Goal: Information Seeking & Learning: Find specific fact

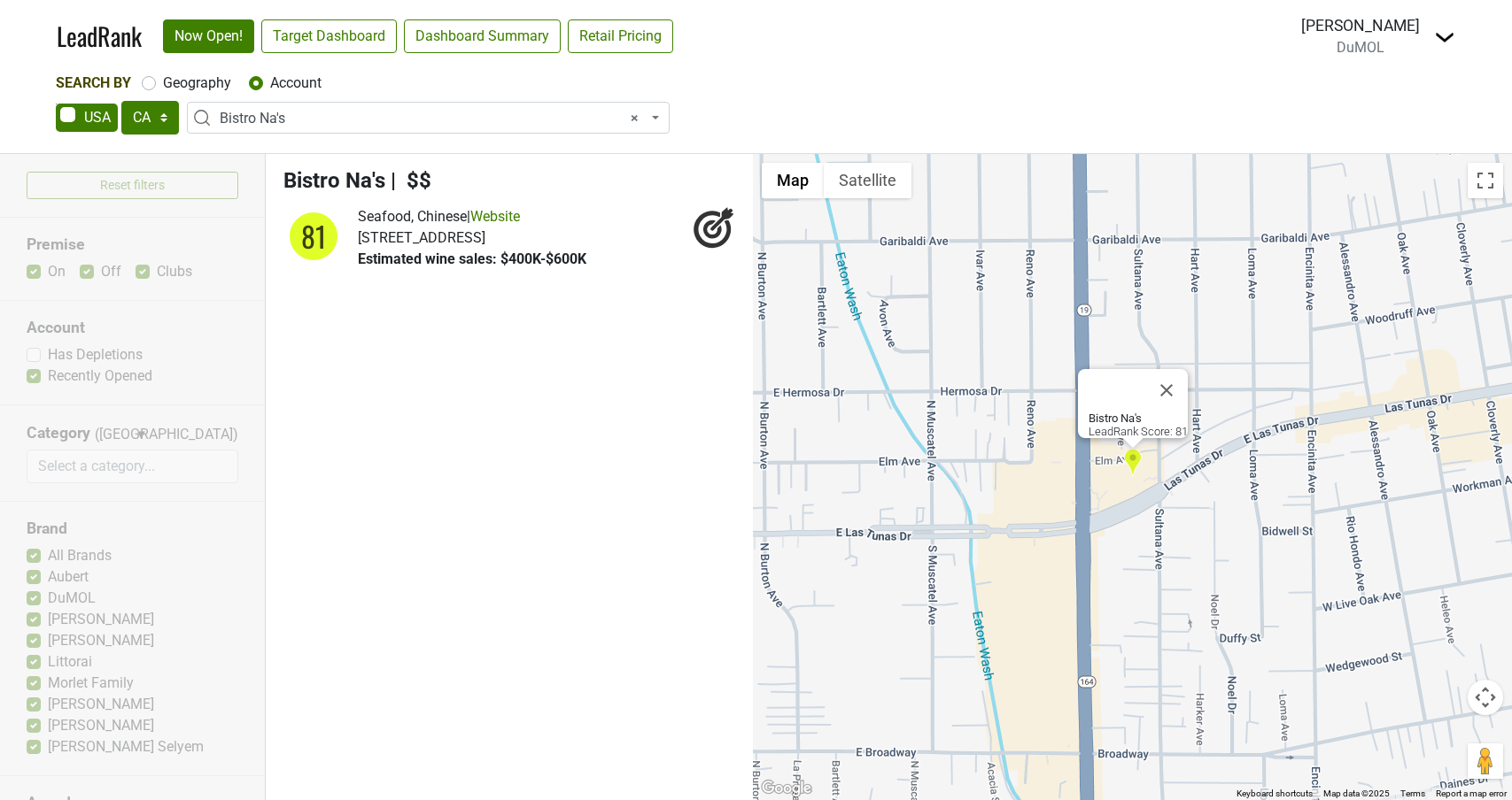
select select "CA"
select select "123841926"
select select
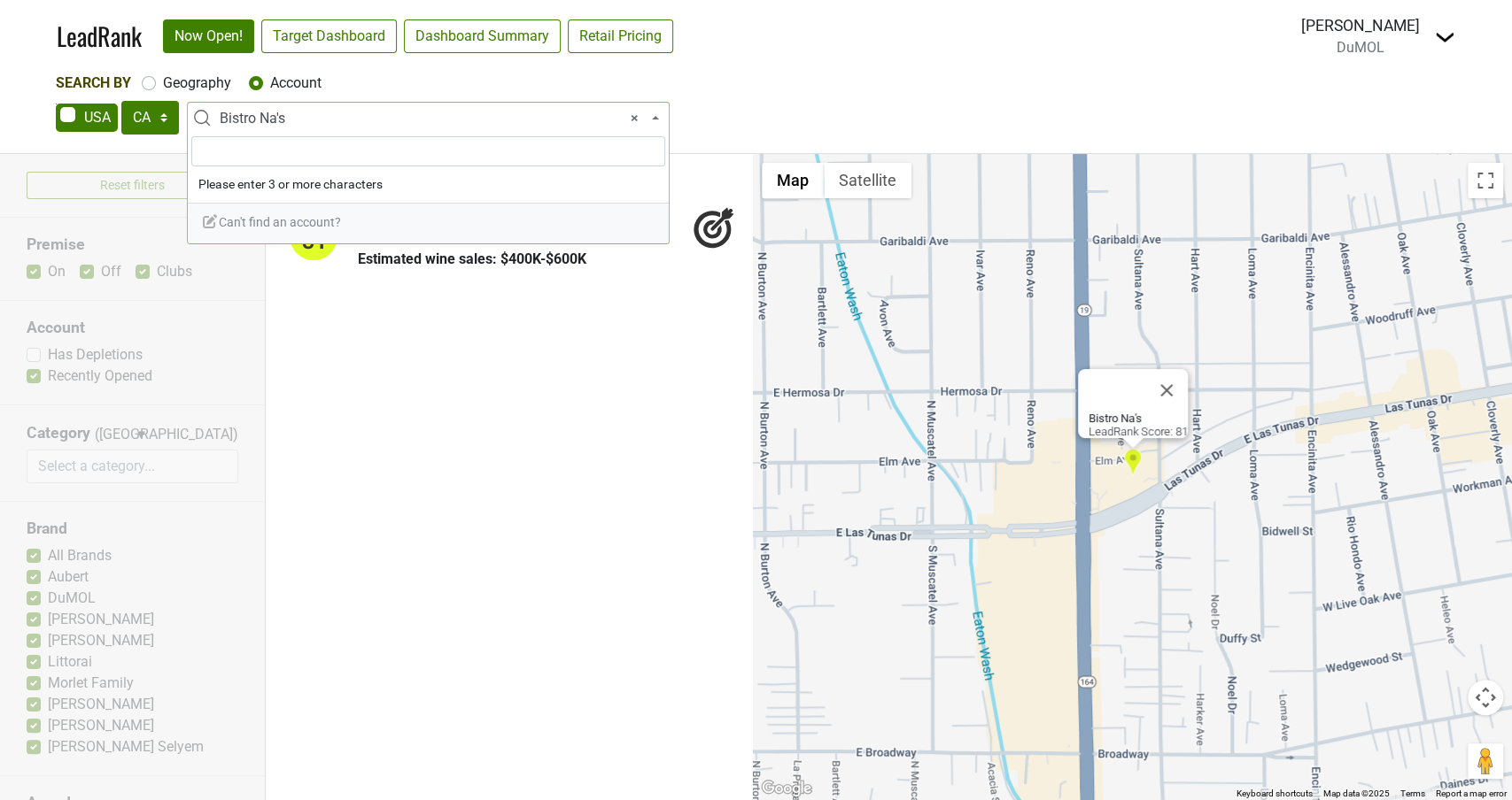
click at [319, 116] on span "× Bistro Na's" at bounding box center [433, 119] width 428 height 21
type input "napa"
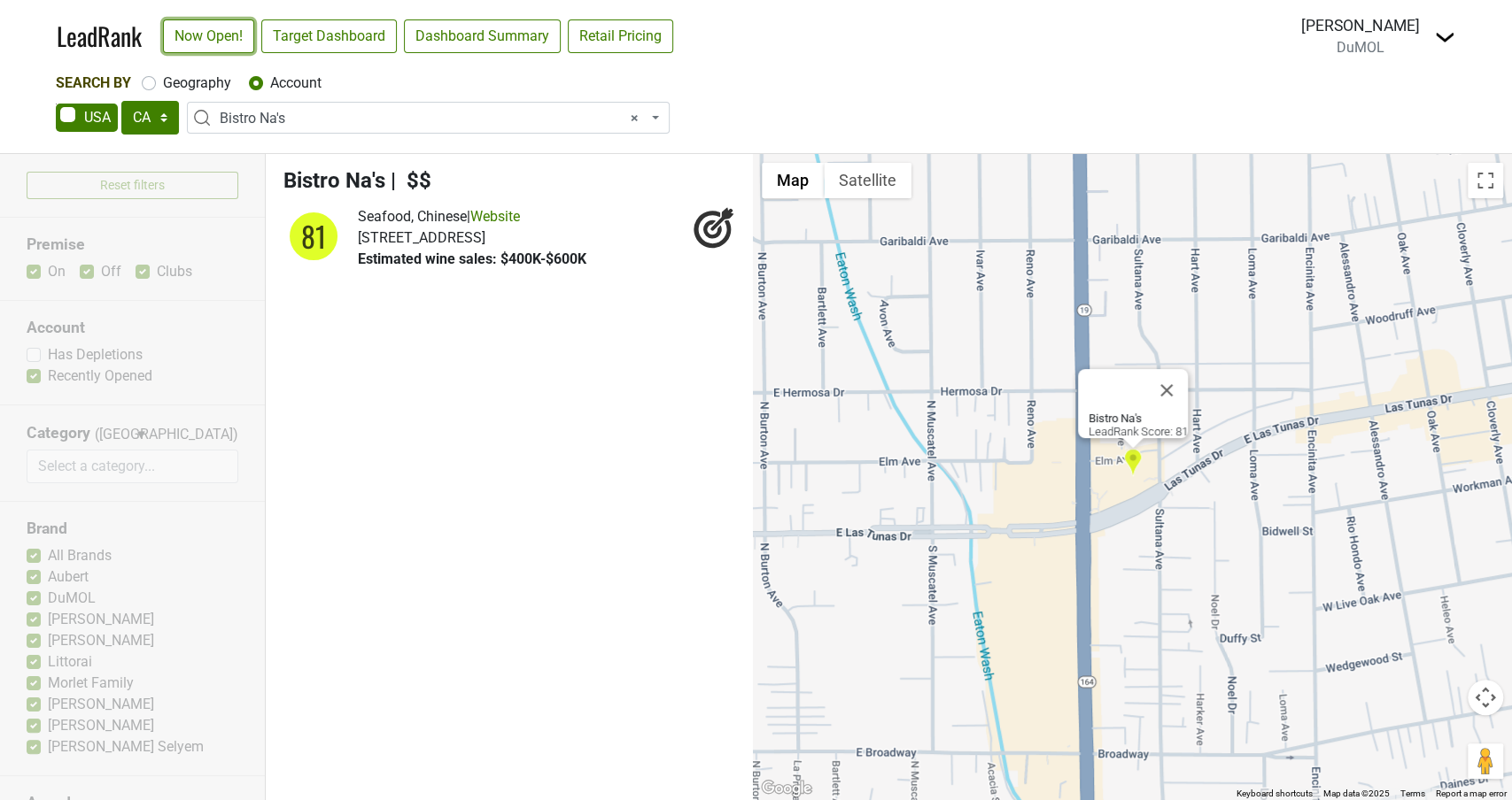
click at [174, 27] on link "Now Open!" at bounding box center [209, 36] width 91 height 34
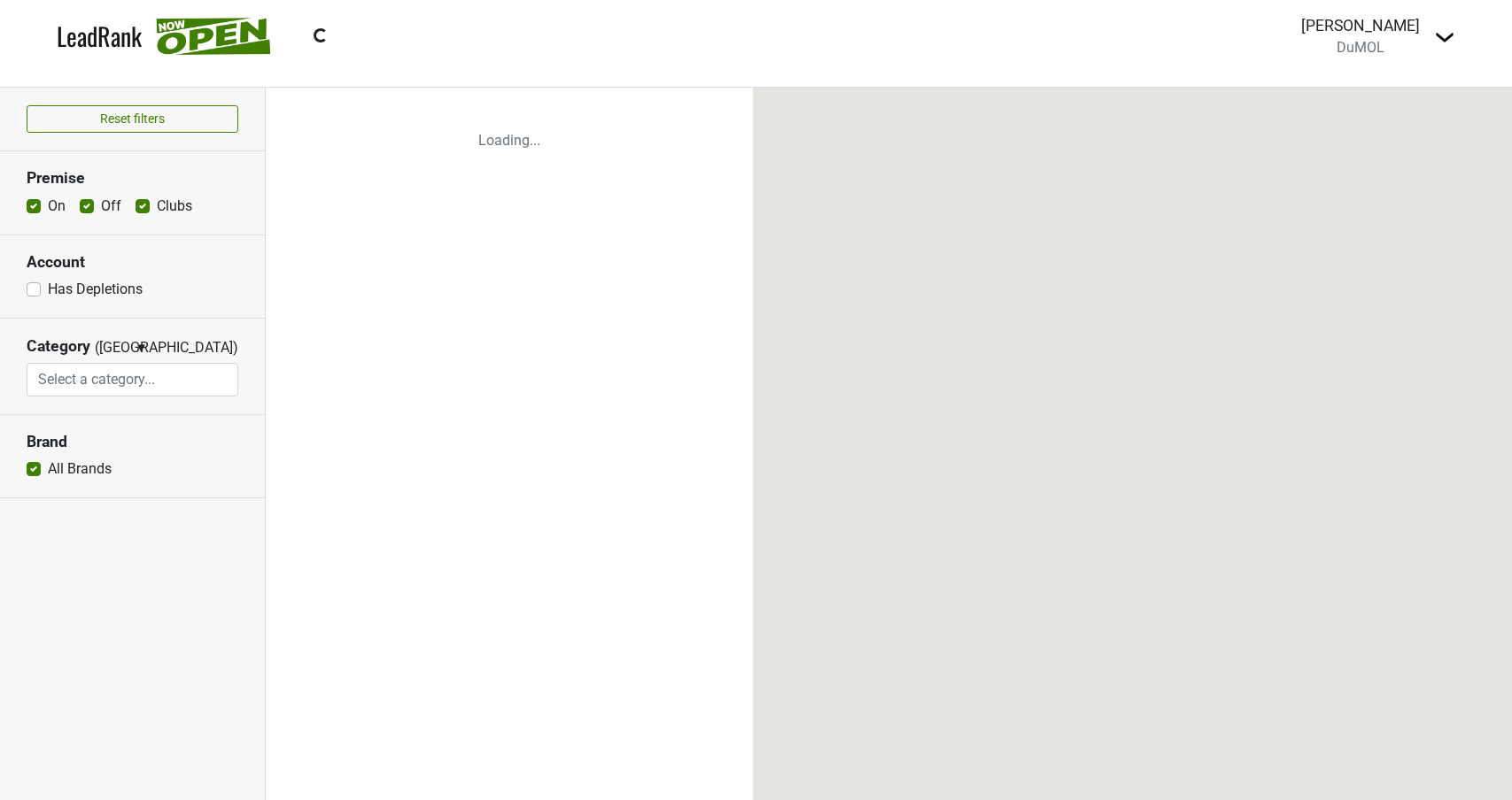
select select
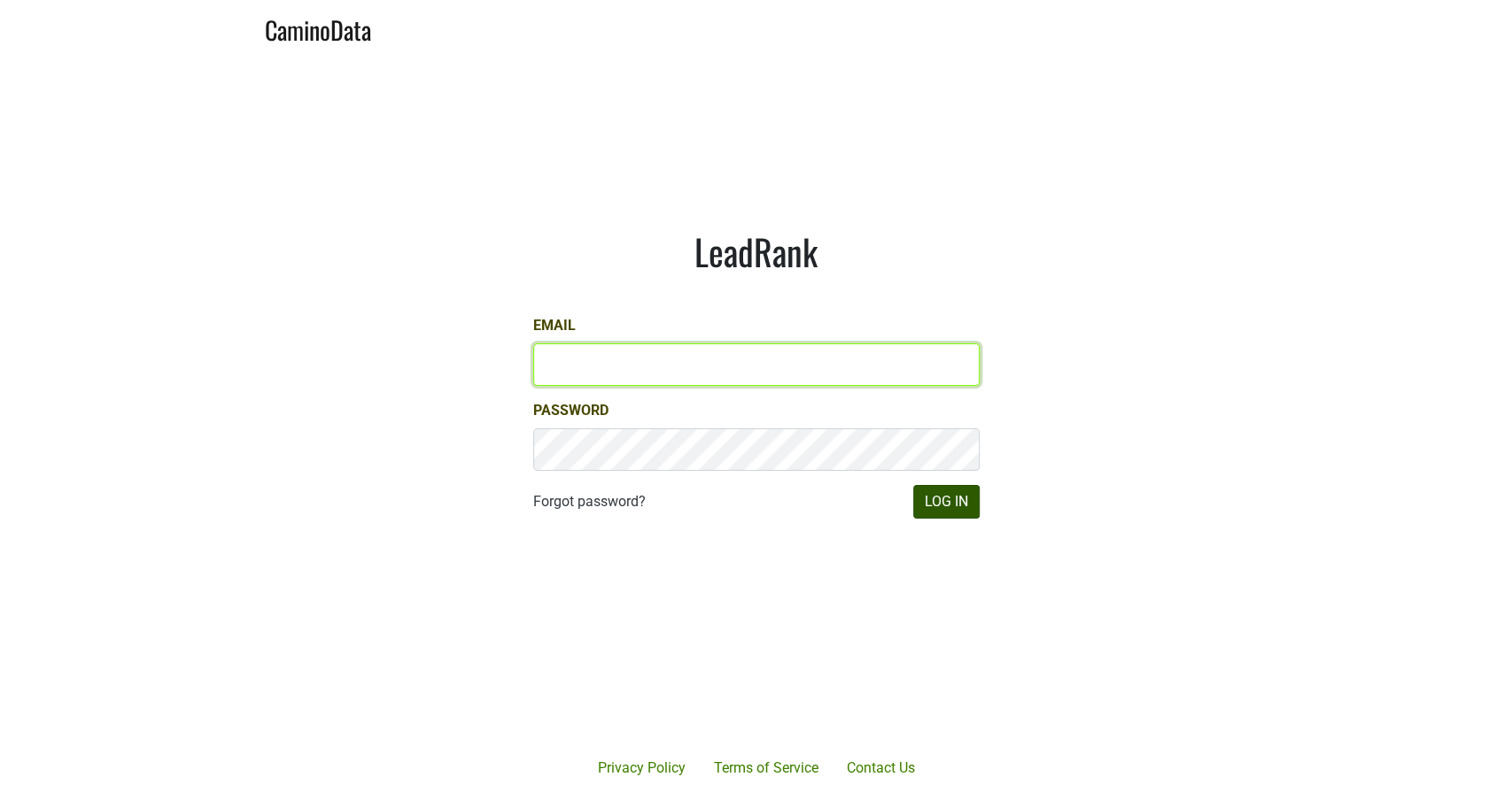
type input "michele@dumol.com"
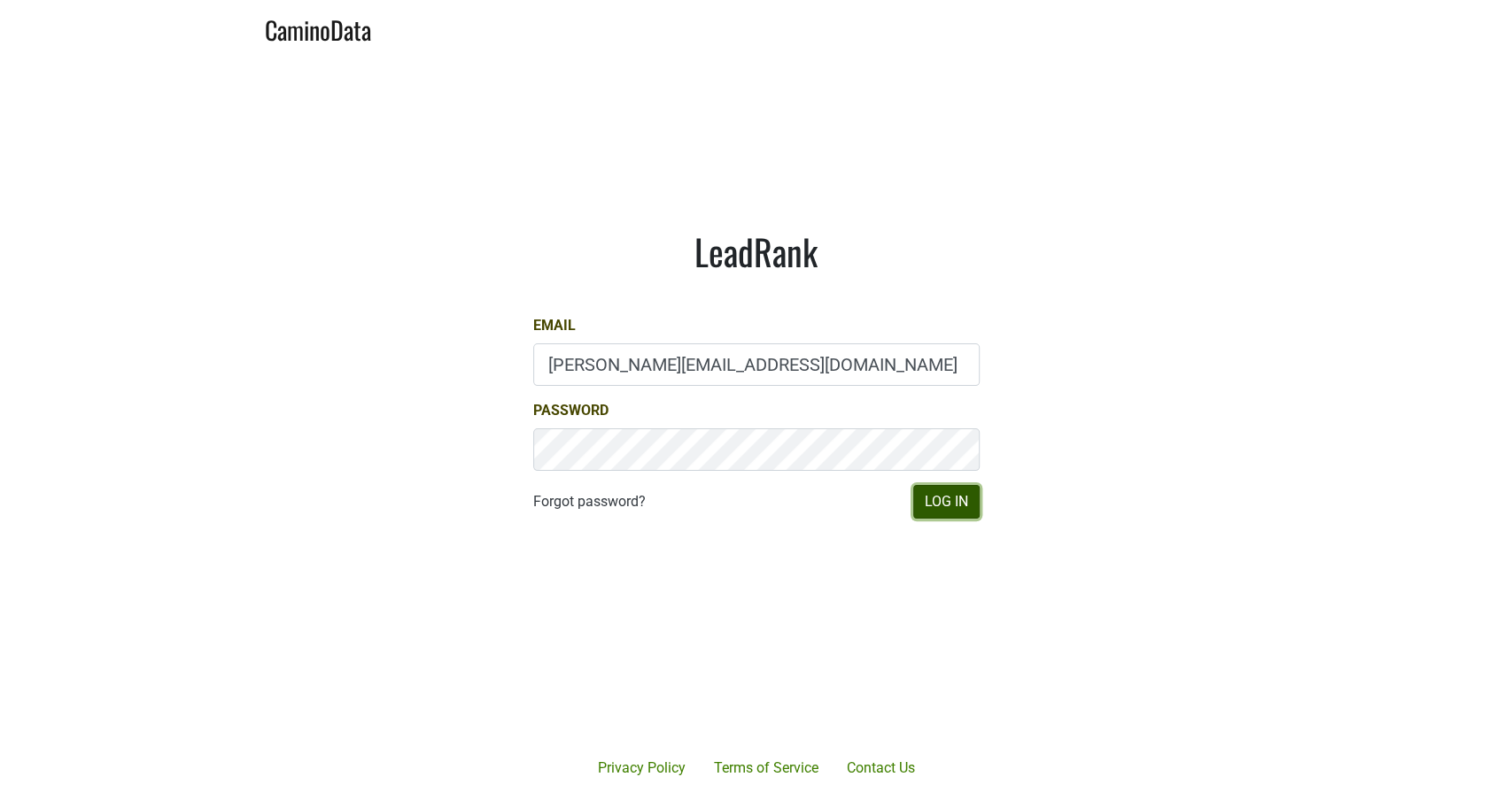
click at [939, 500] on button "Log In" at bounding box center [946, 501] width 67 height 34
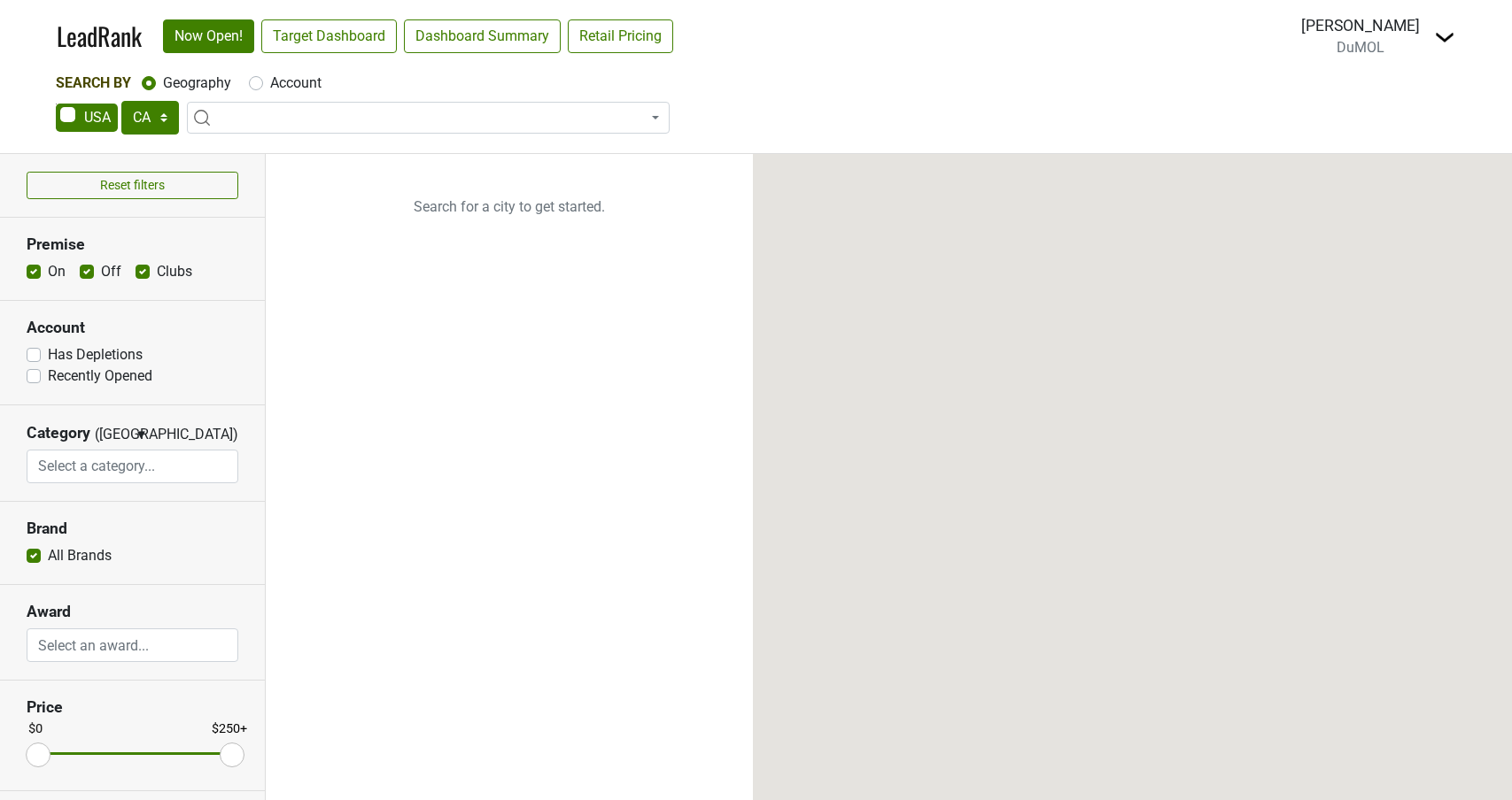
select select "CA"
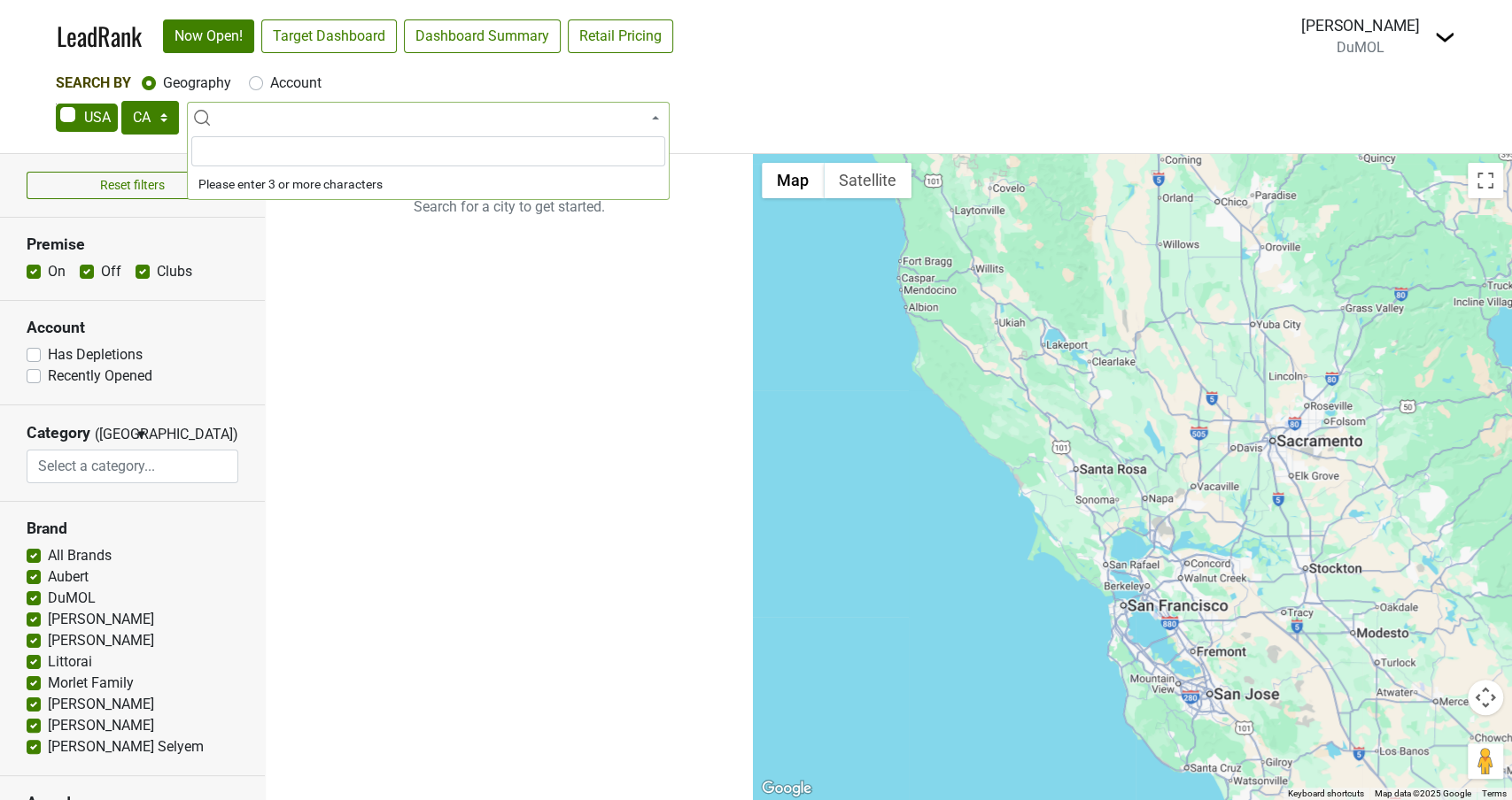
click at [238, 117] on span at bounding box center [427, 117] width 482 height 32
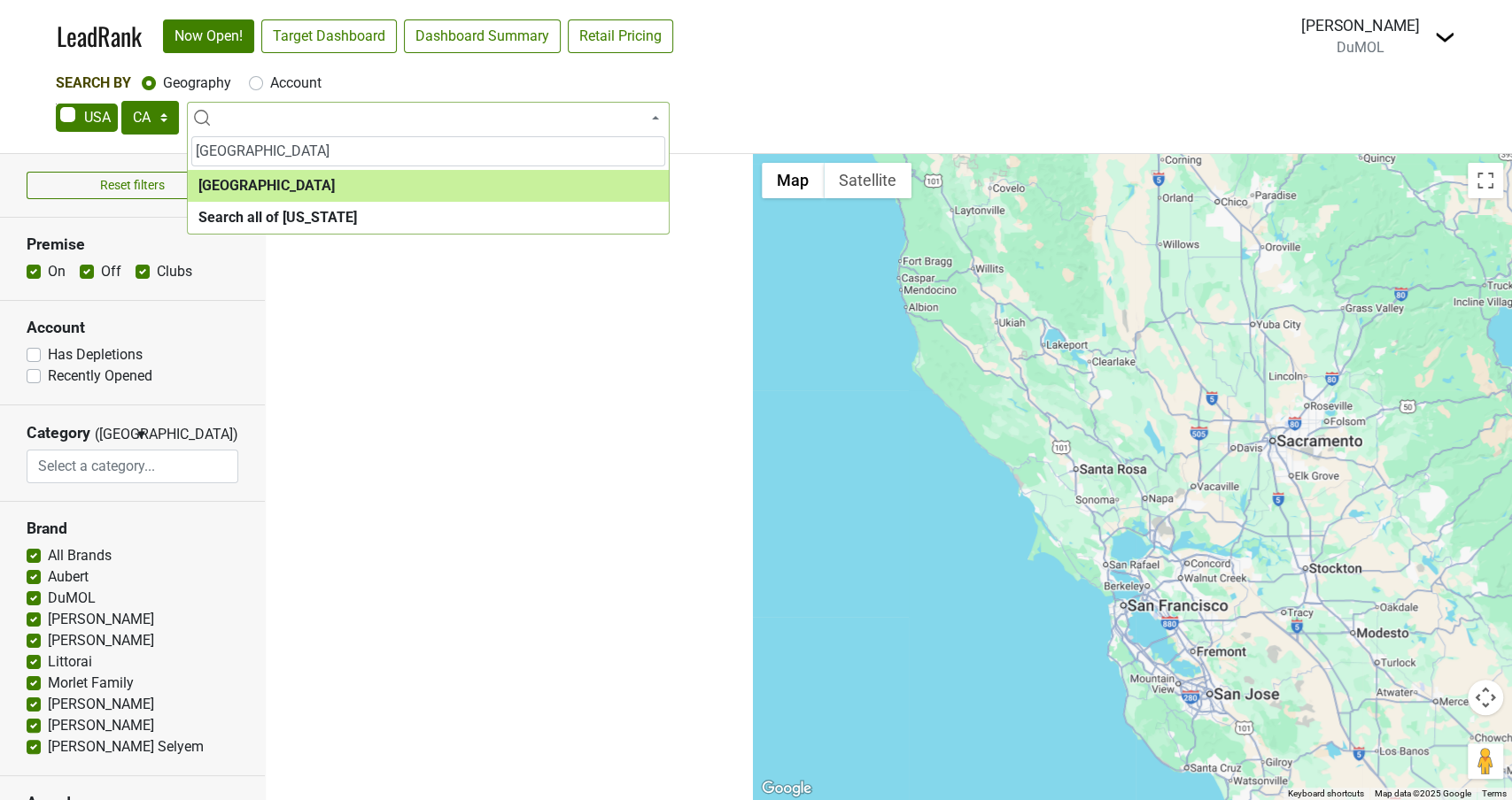
type input "[GEOGRAPHIC_DATA]"
select select "1140"
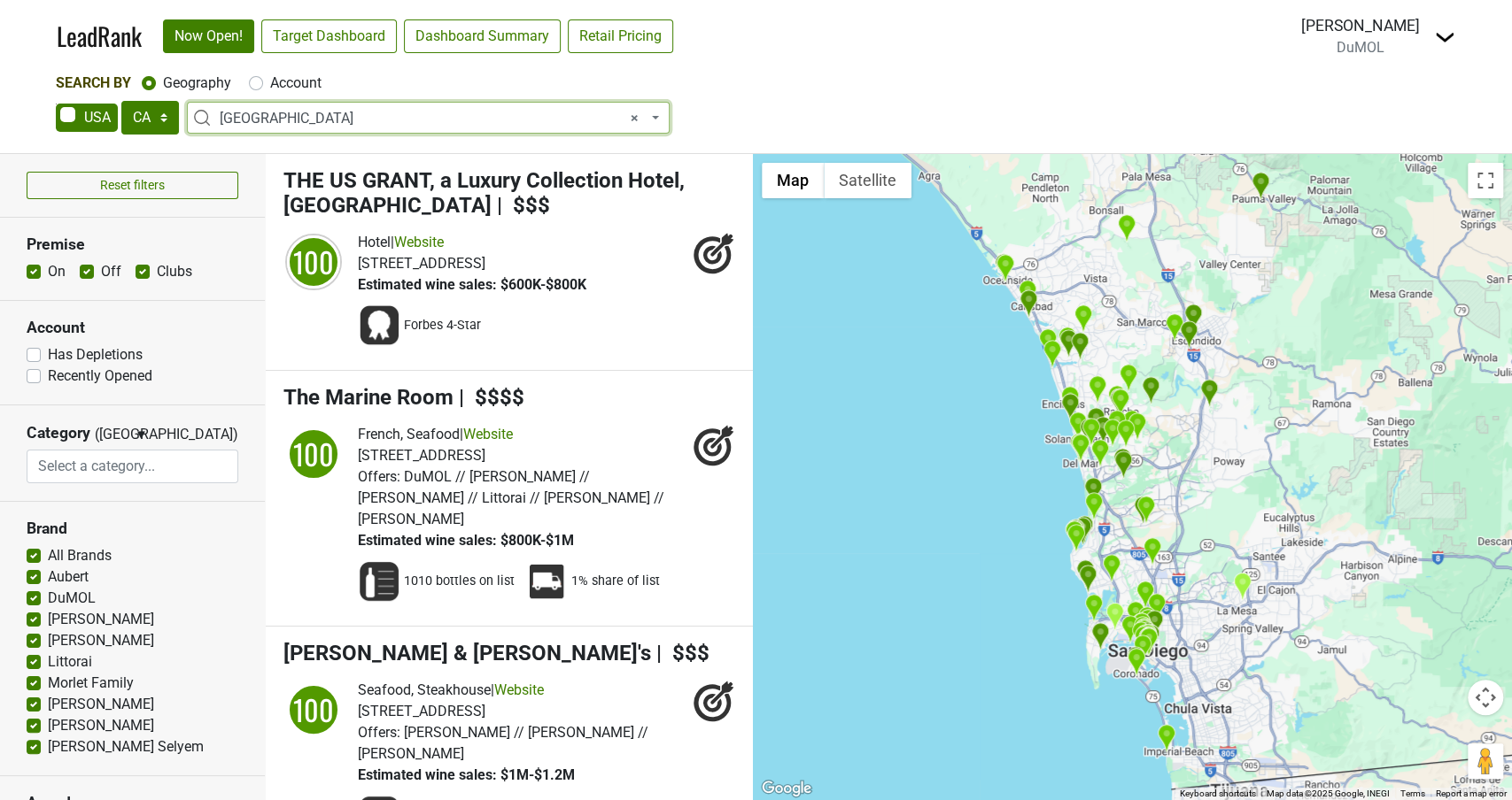
click at [47, 377] on label "Recently Opened" at bounding box center [100, 376] width 104 height 21
click at [37, 377] on input "Recently Opened" at bounding box center [33, 374] width 15 height 17
checkbox input "true"
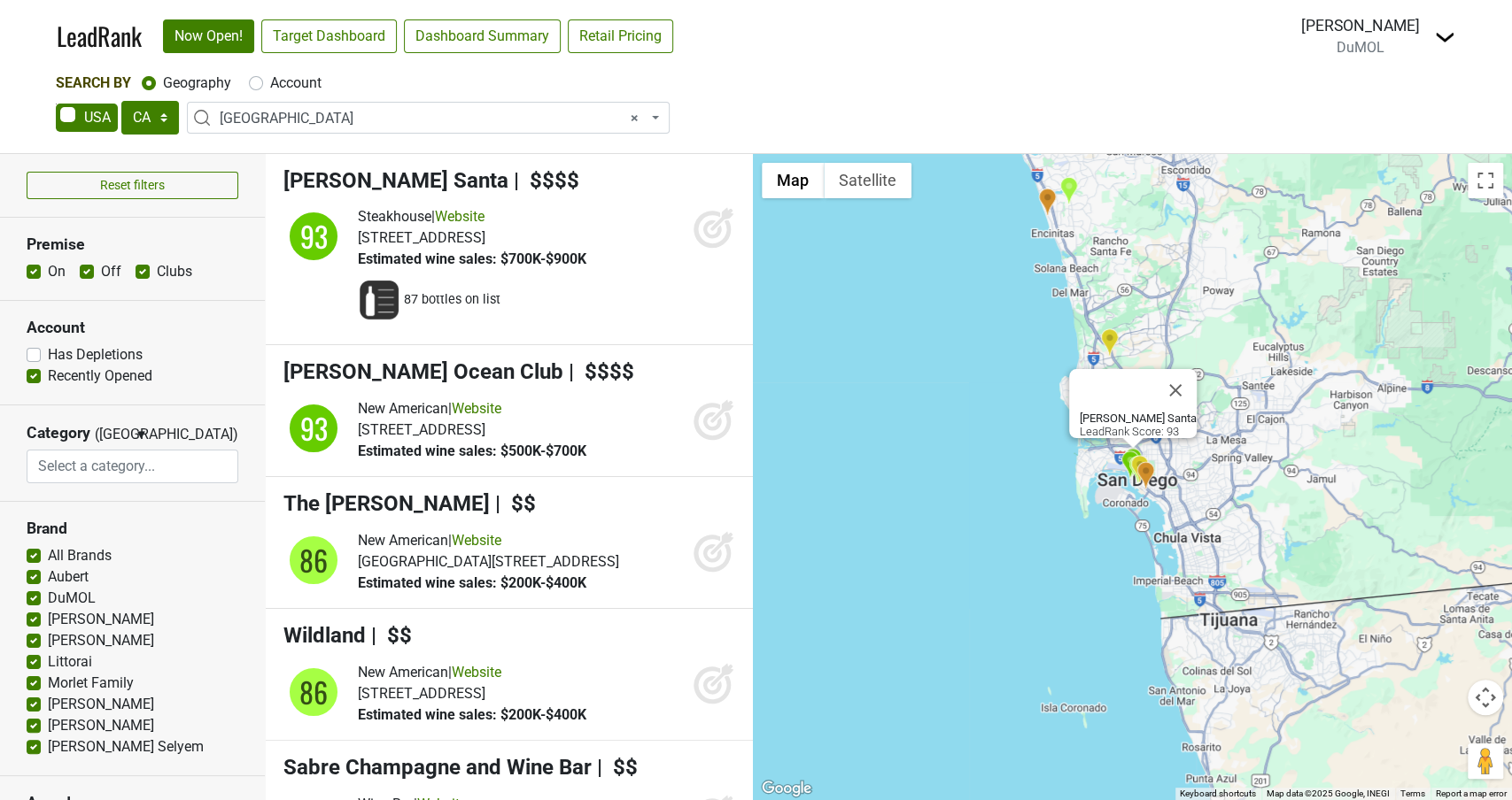
click at [713, 234] on icon at bounding box center [712, 229] width 18 height 18
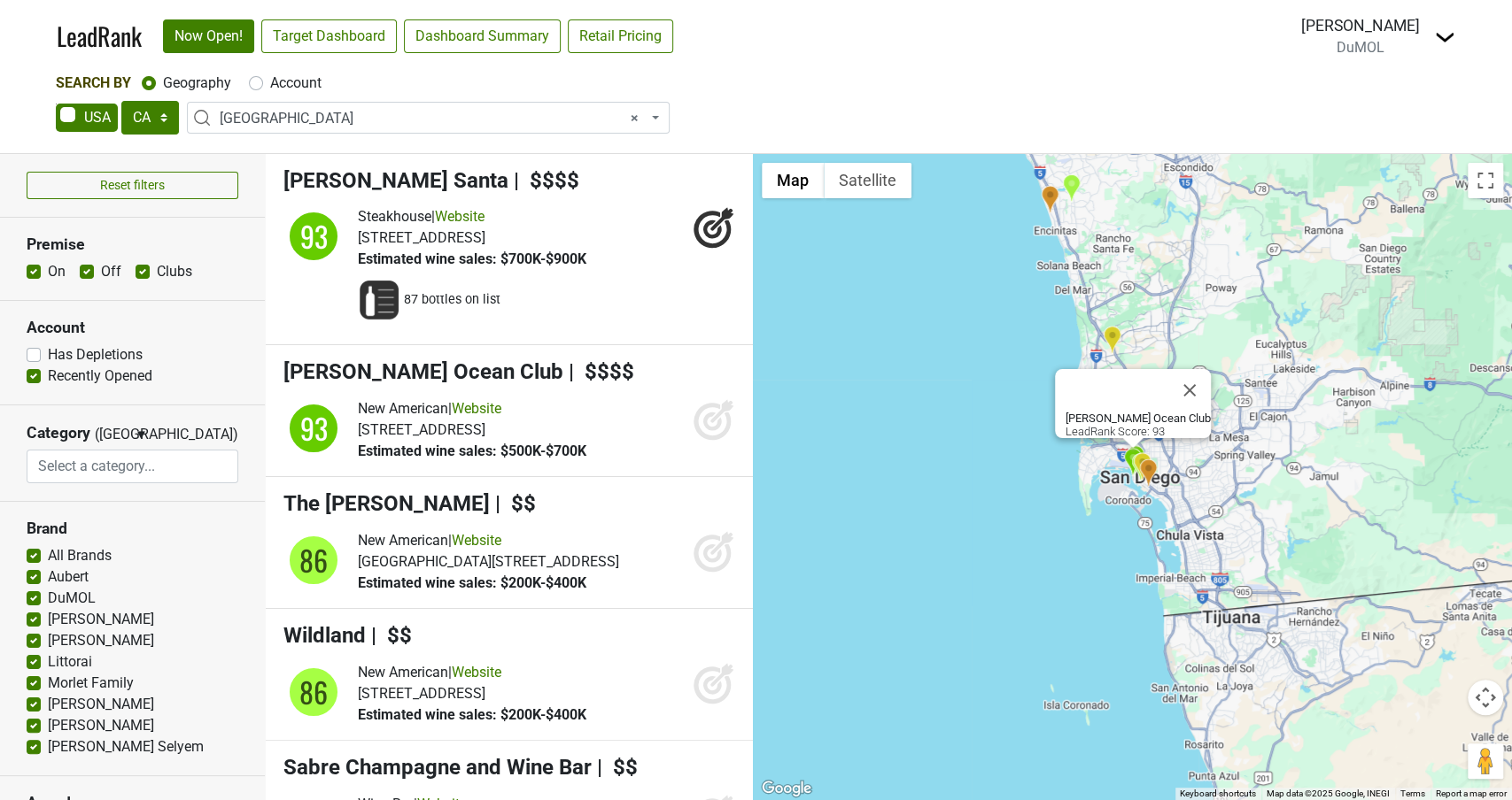
click at [714, 432] on icon at bounding box center [713, 419] width 43 height 43
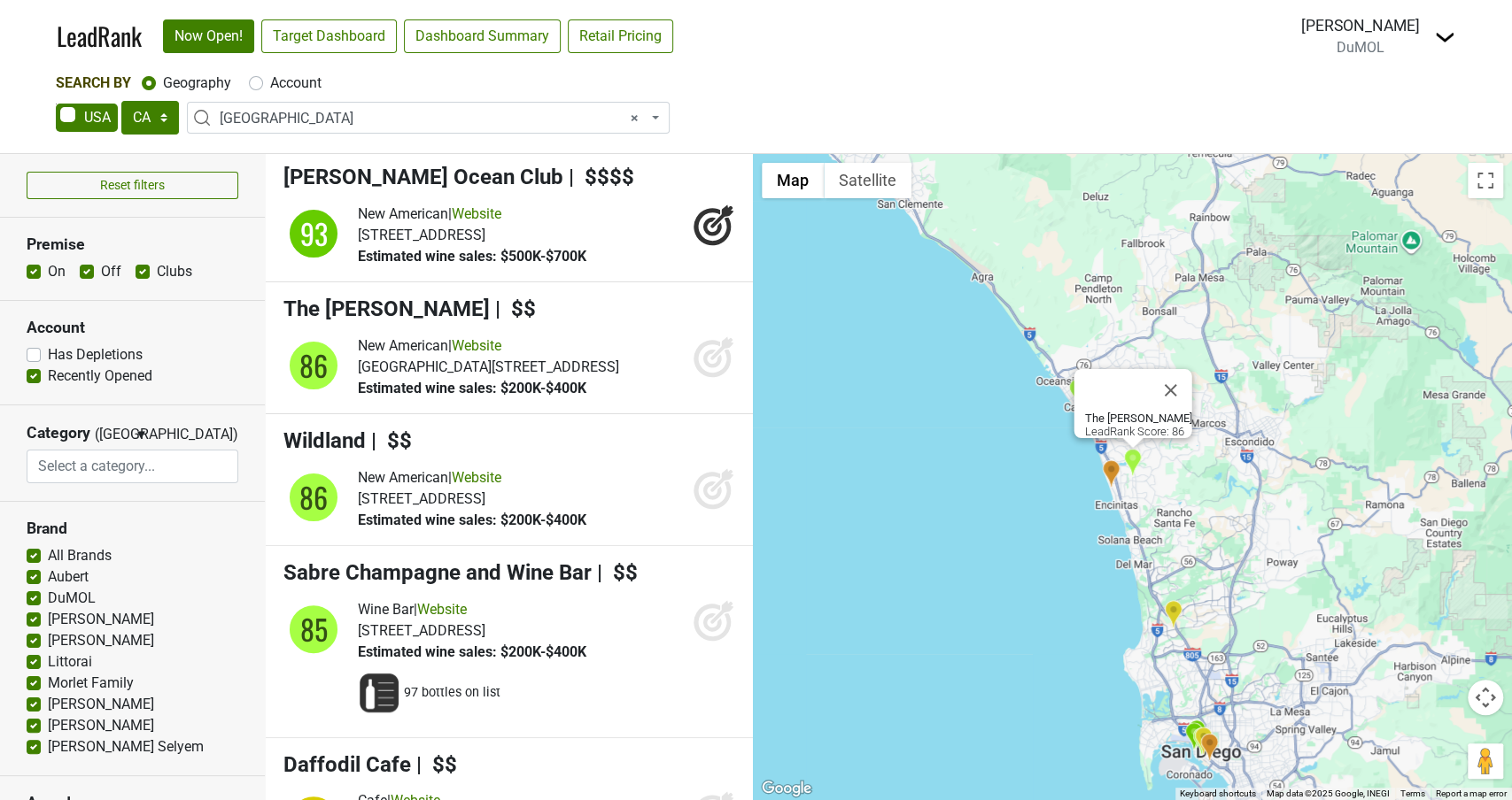
scroll to position [203, 0]
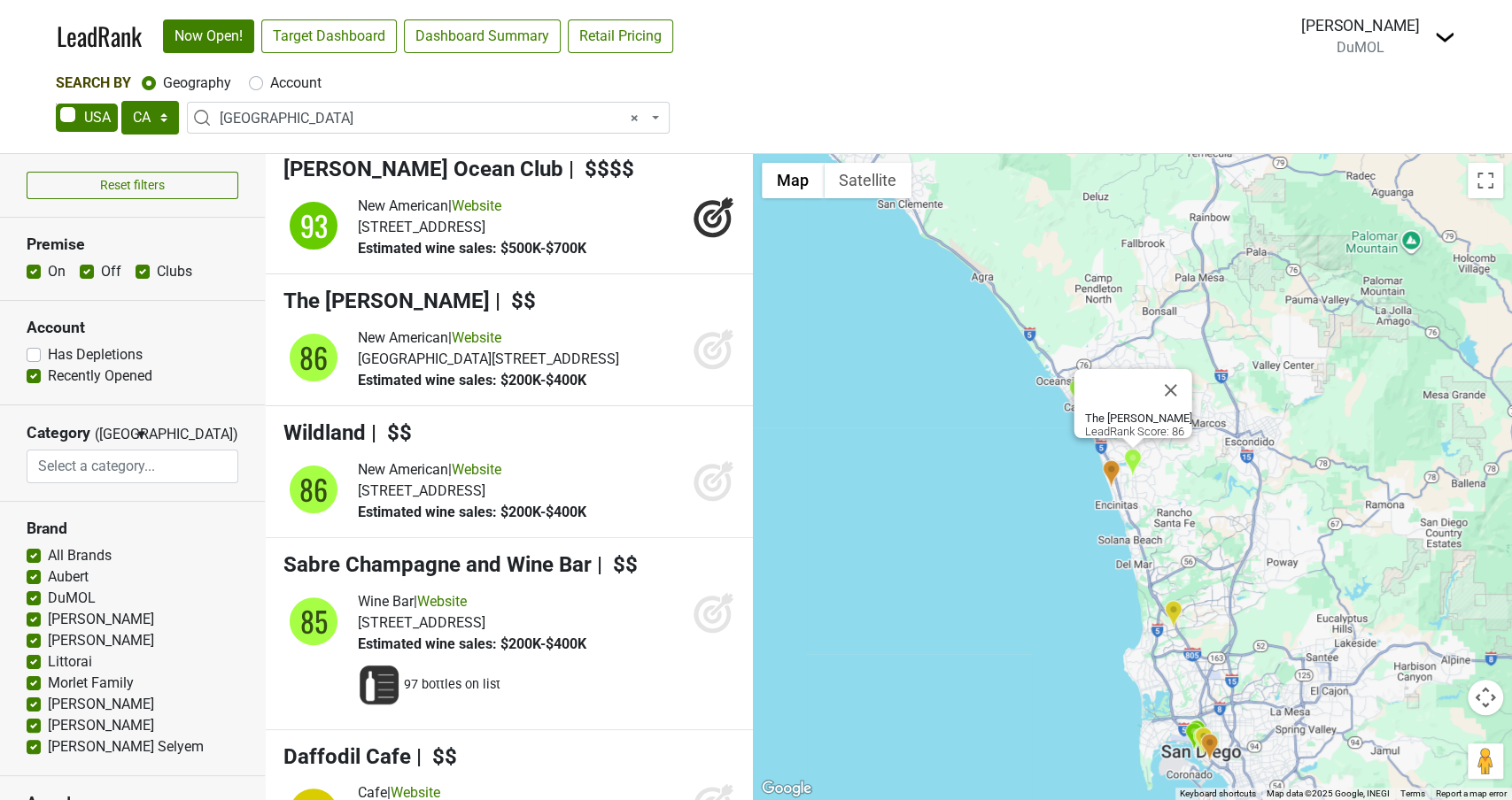
click at [705, 353] on icon at bounding box center [712, 351] width 18 height 18
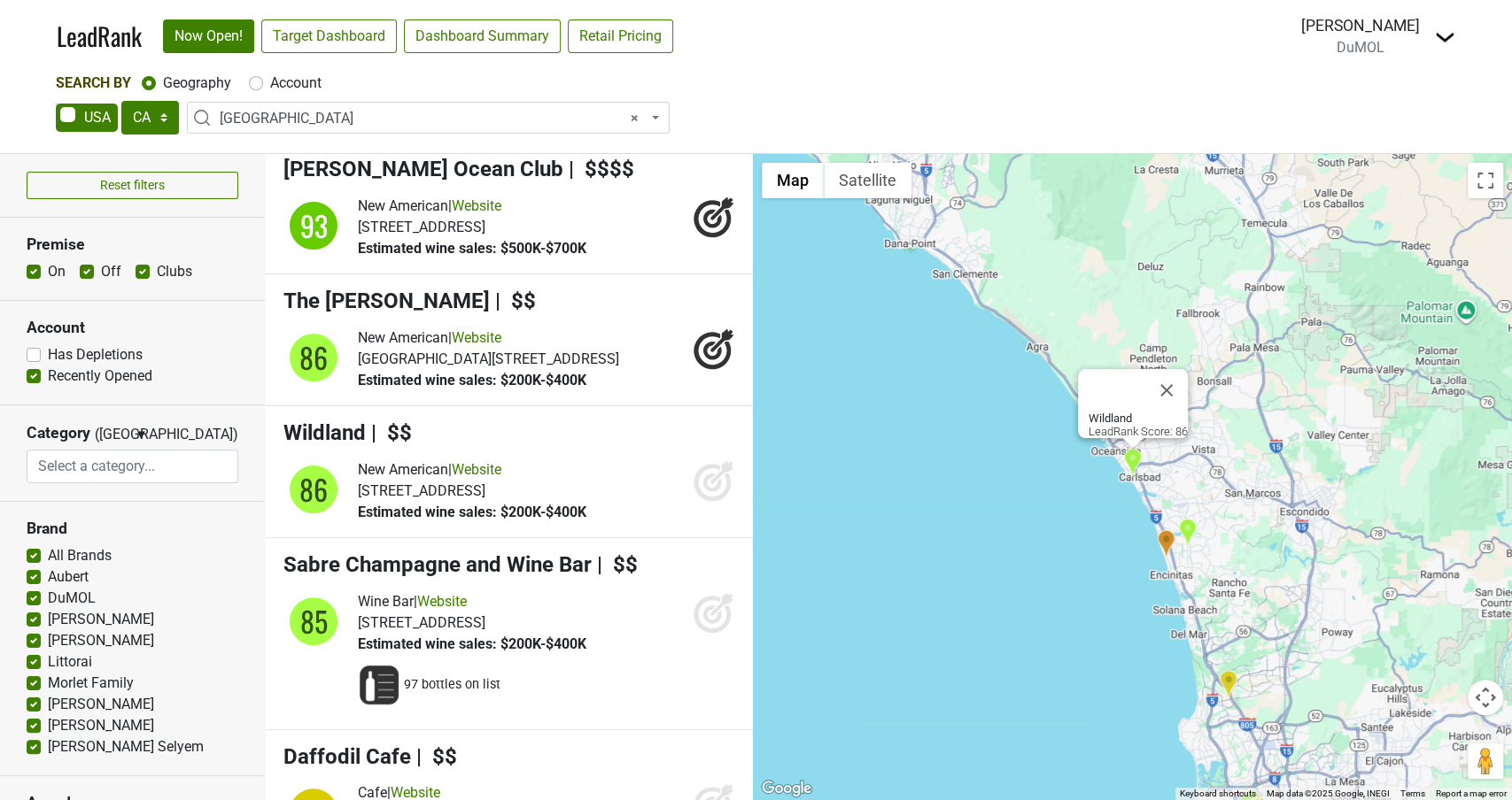
scroll to position [267, 0]
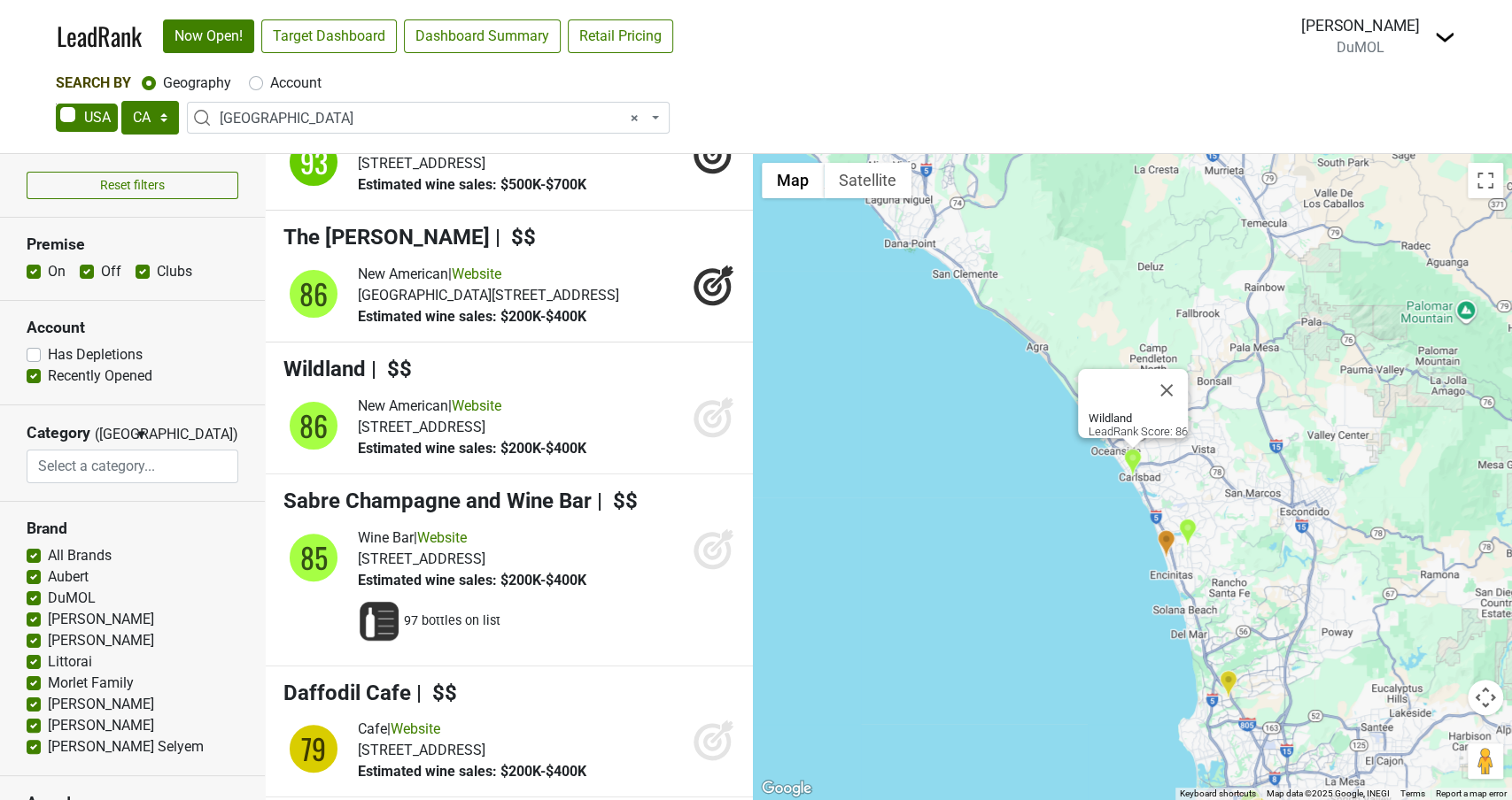
click at [709, 439] on icon at bounding box center [713, 417] width 43 height 43
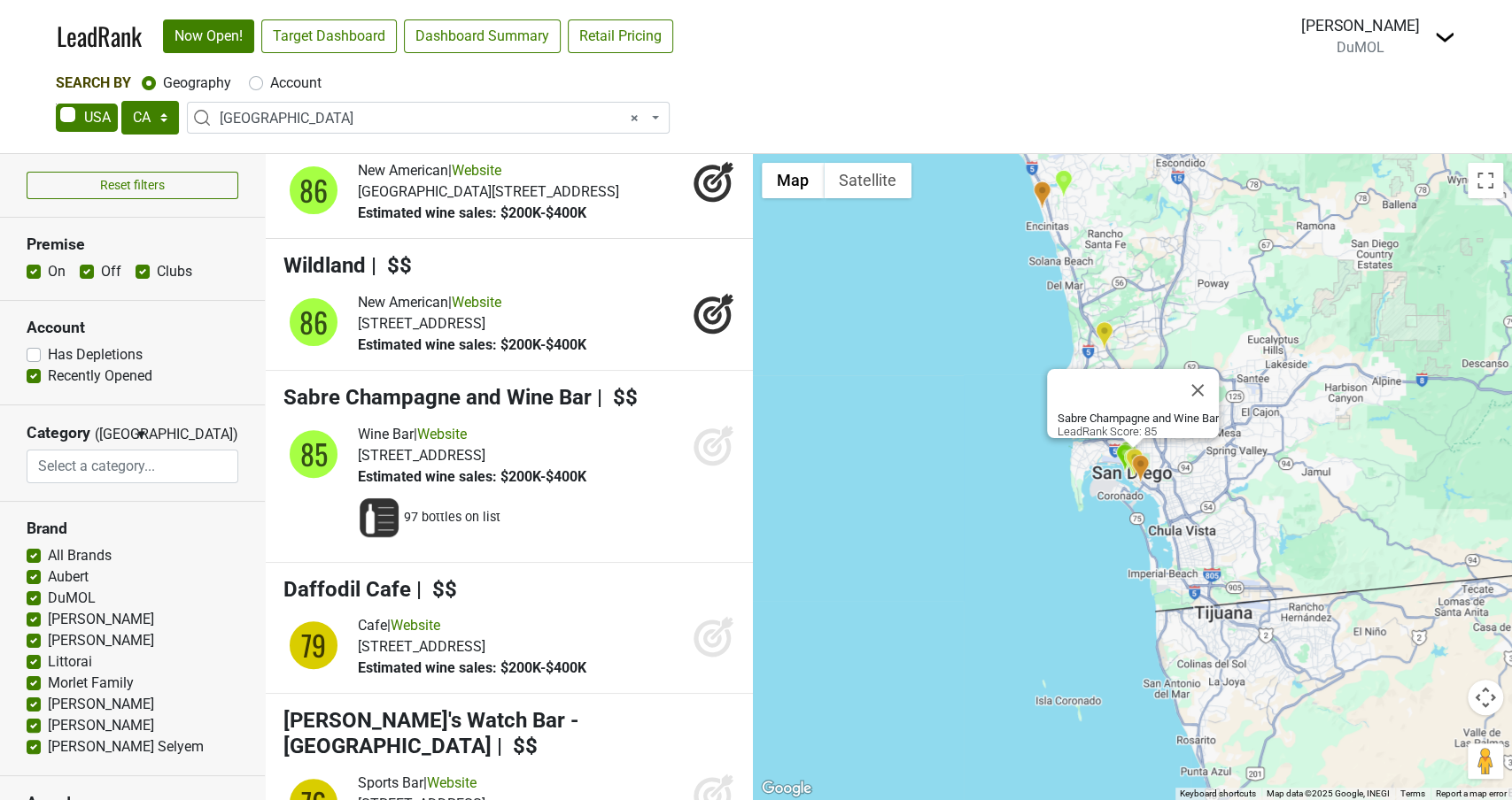
scroll to position [372, 0]
drag, startPoint x: 714, startPoint y: 469, endPoint x: 671, endPoint y: 496, distance: 50.8
click at [714, 465] on icon at bounding box center [713, 443] width 43 height 43
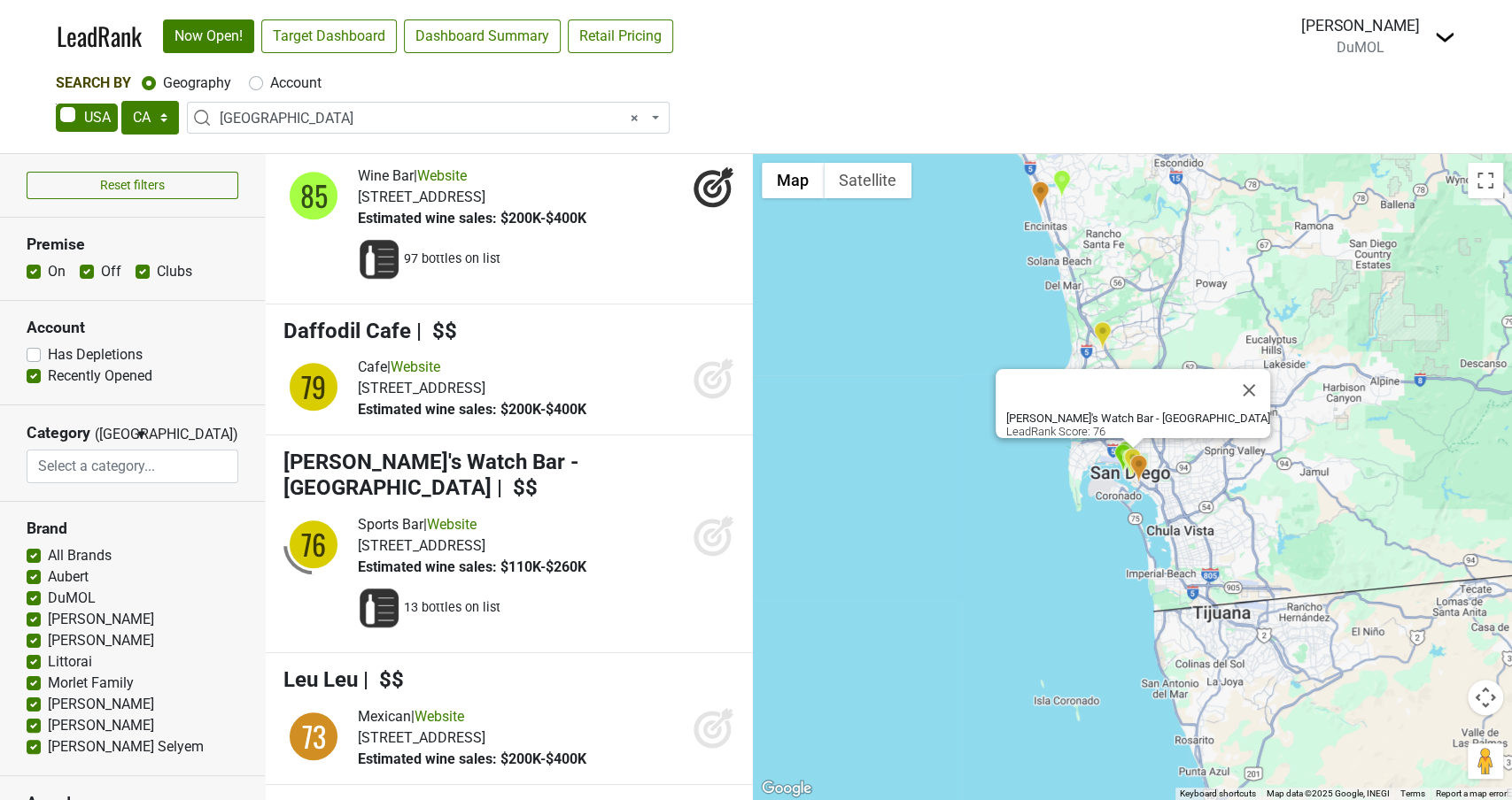
scroll to position [631, 0]
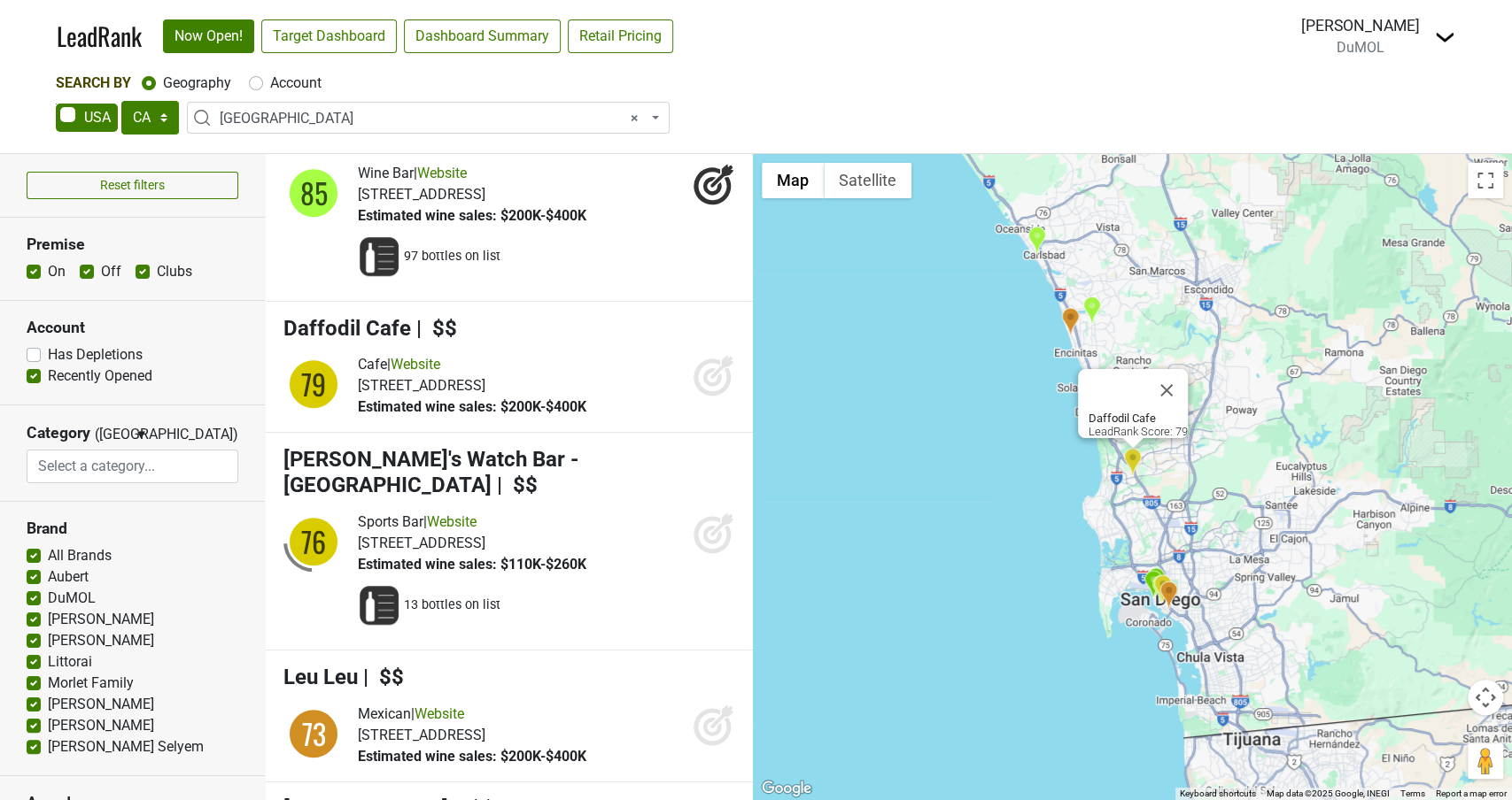
click at [713, 386] on icon at bounding box center [712, 377] width 18 height 18
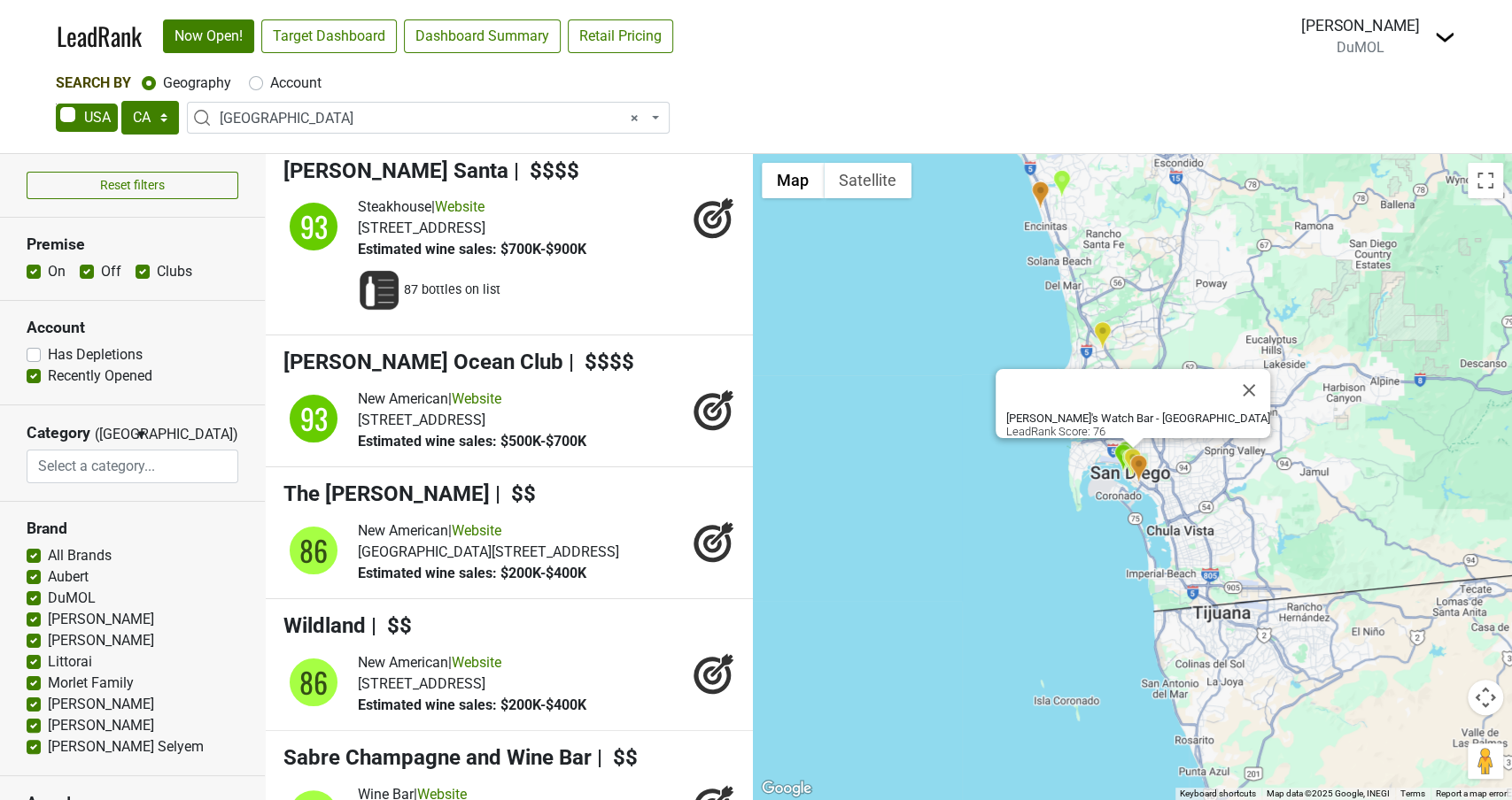
scroll to position [0, 0]
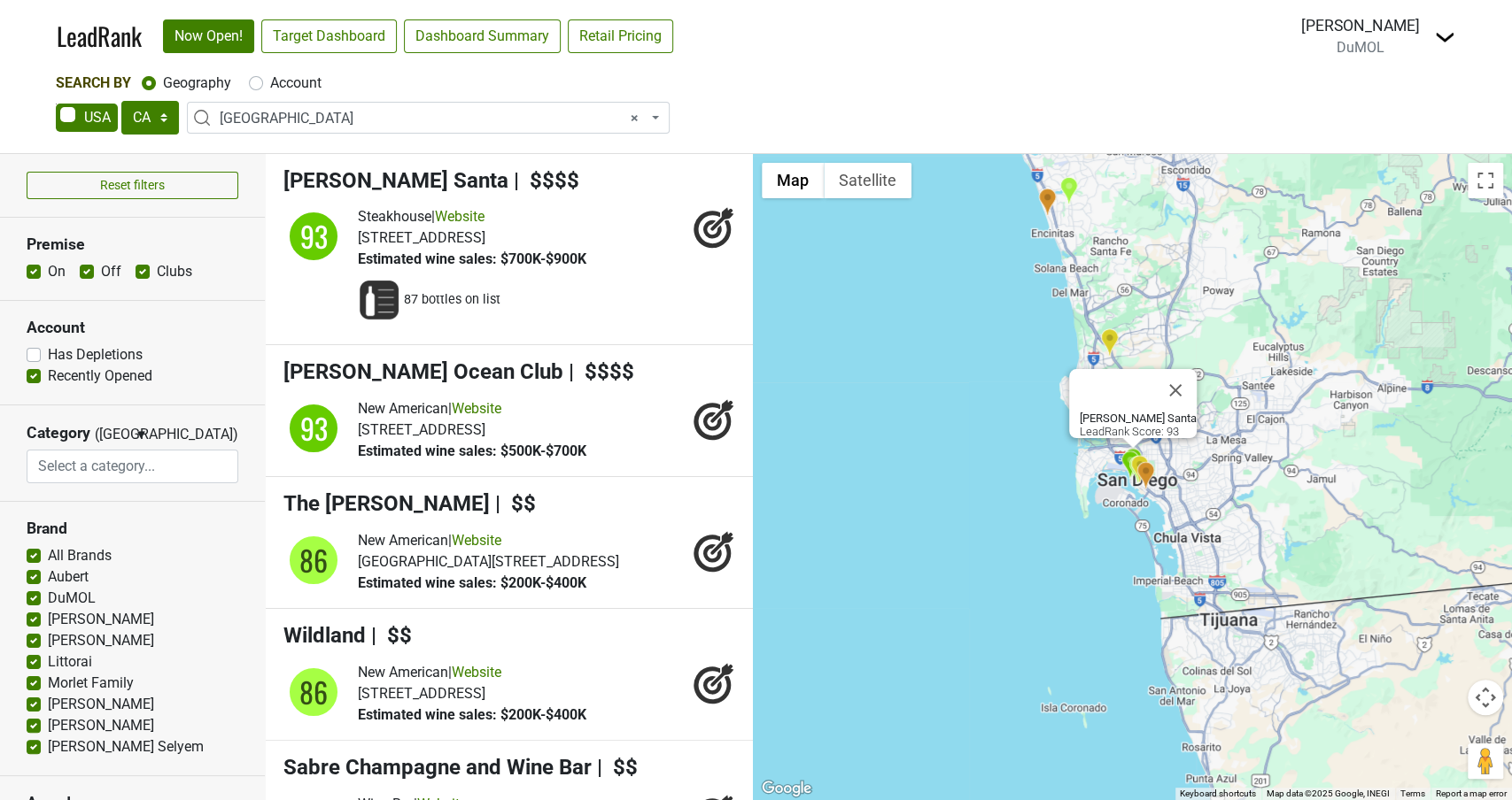
click at [355, 115] on span "× [GEOGRAPHIC_DATA]" at bounding box center [433, 119] width 428 height 21
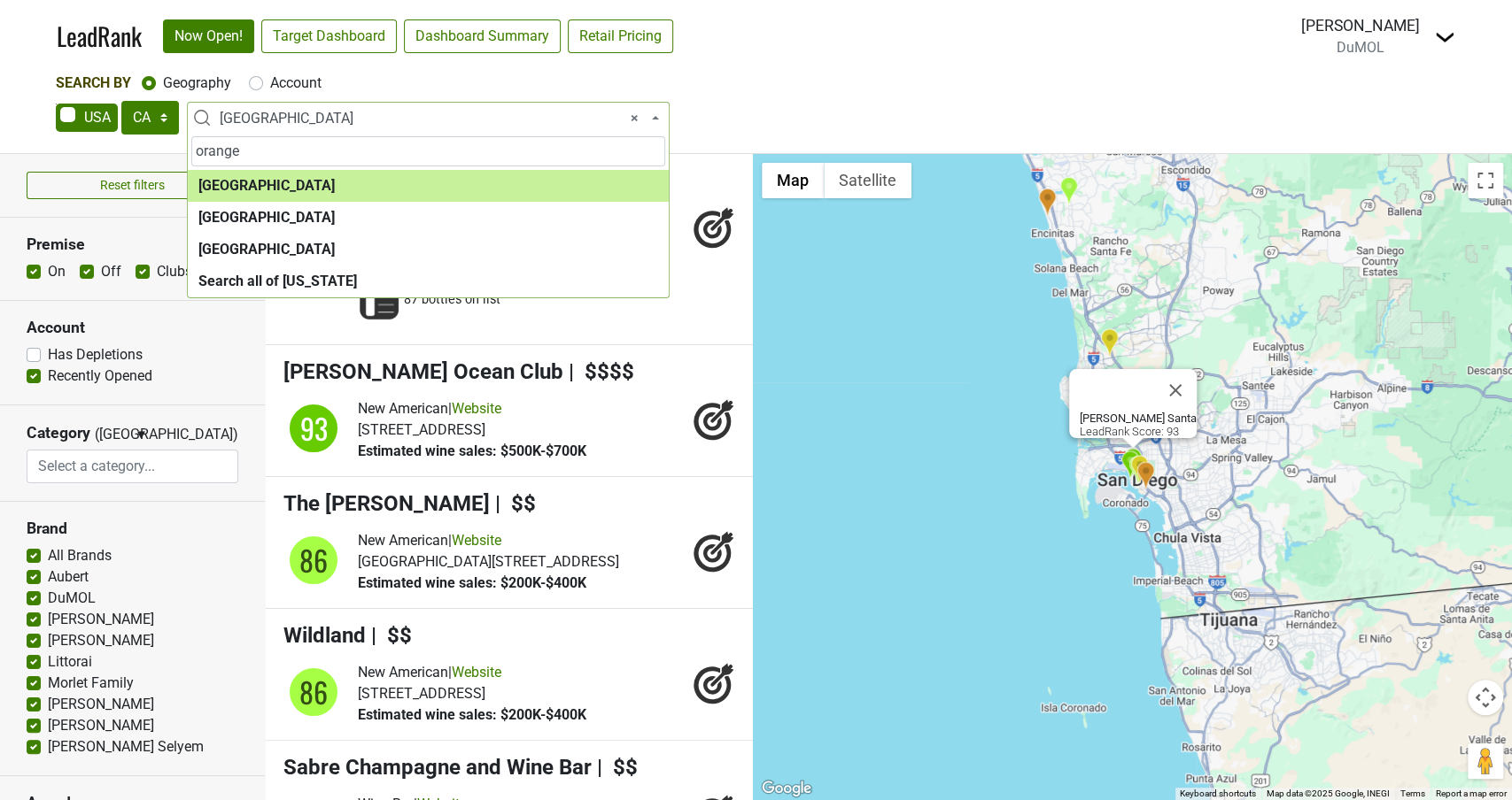
type input "orange"
select select "1048"
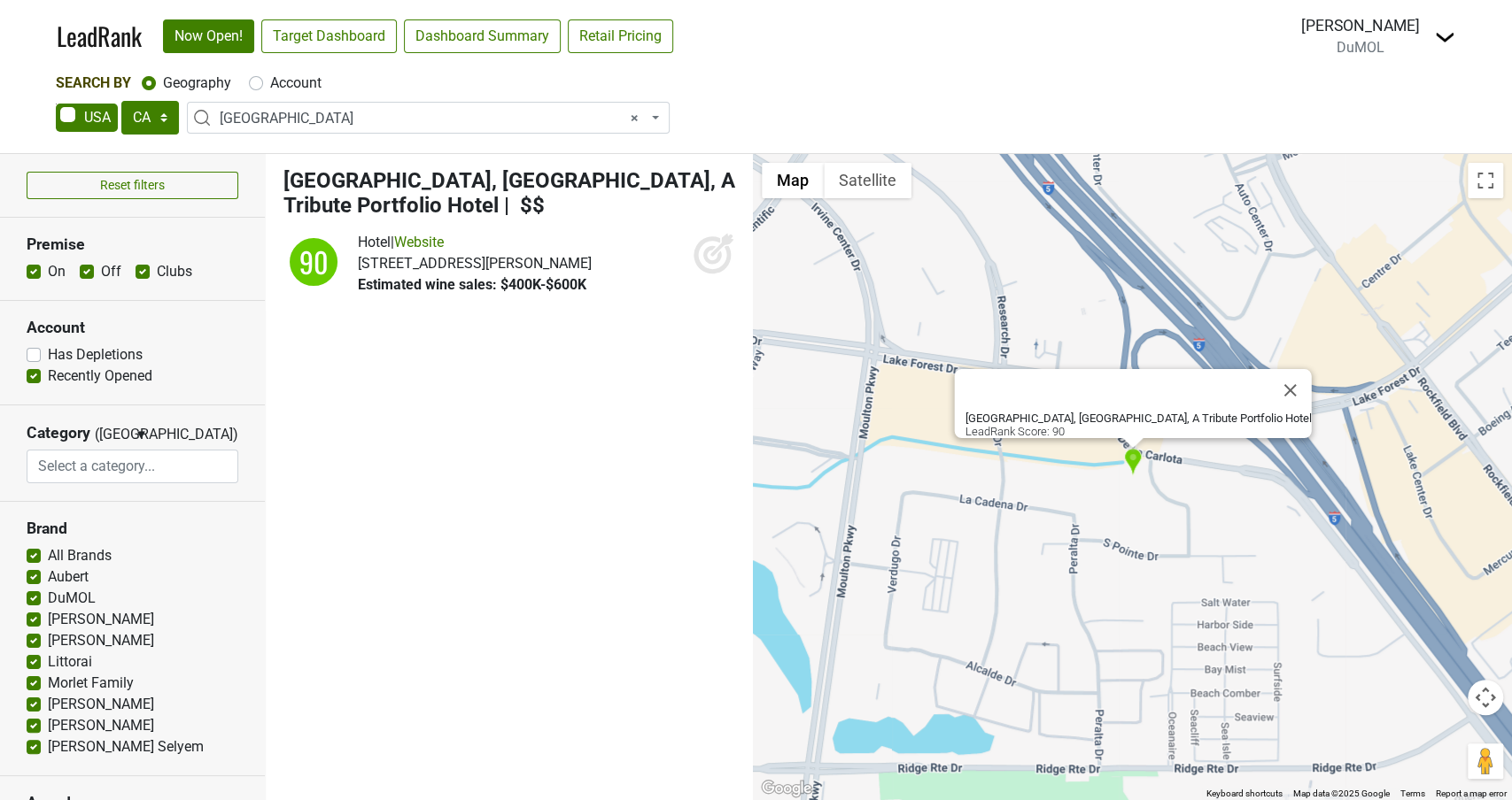
click at [713, 246] on icon at bounding box center [712, 255] width 18 height 18
click at [270, 84] on label "Account" at bounding box center [295, 83] width 51 height 21
click at [261, 84] on input "Account" at bounding box center [255, 81] width 15 height 17
radio input "true"
select select
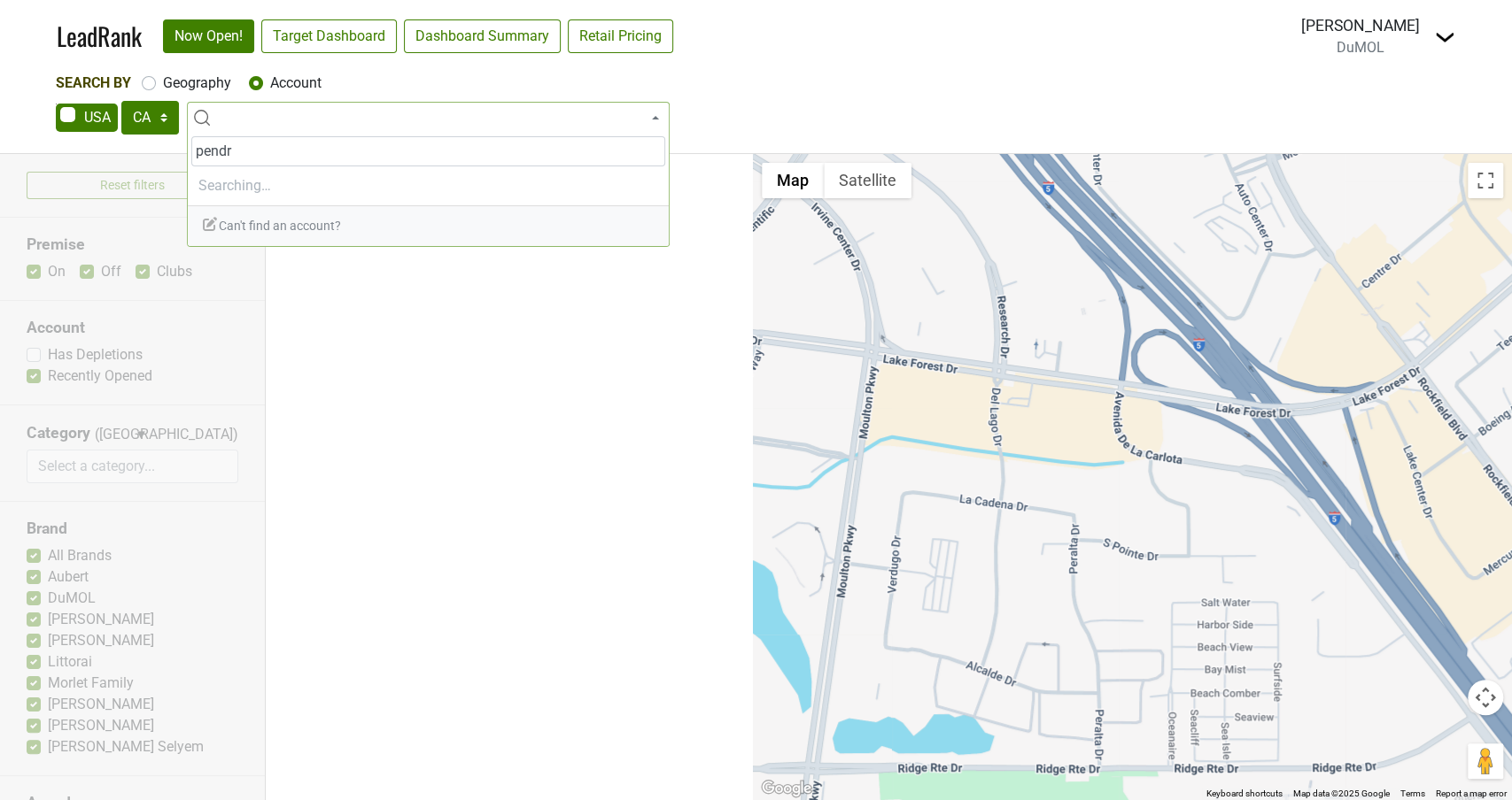
type input "[PERSON_NAME]"
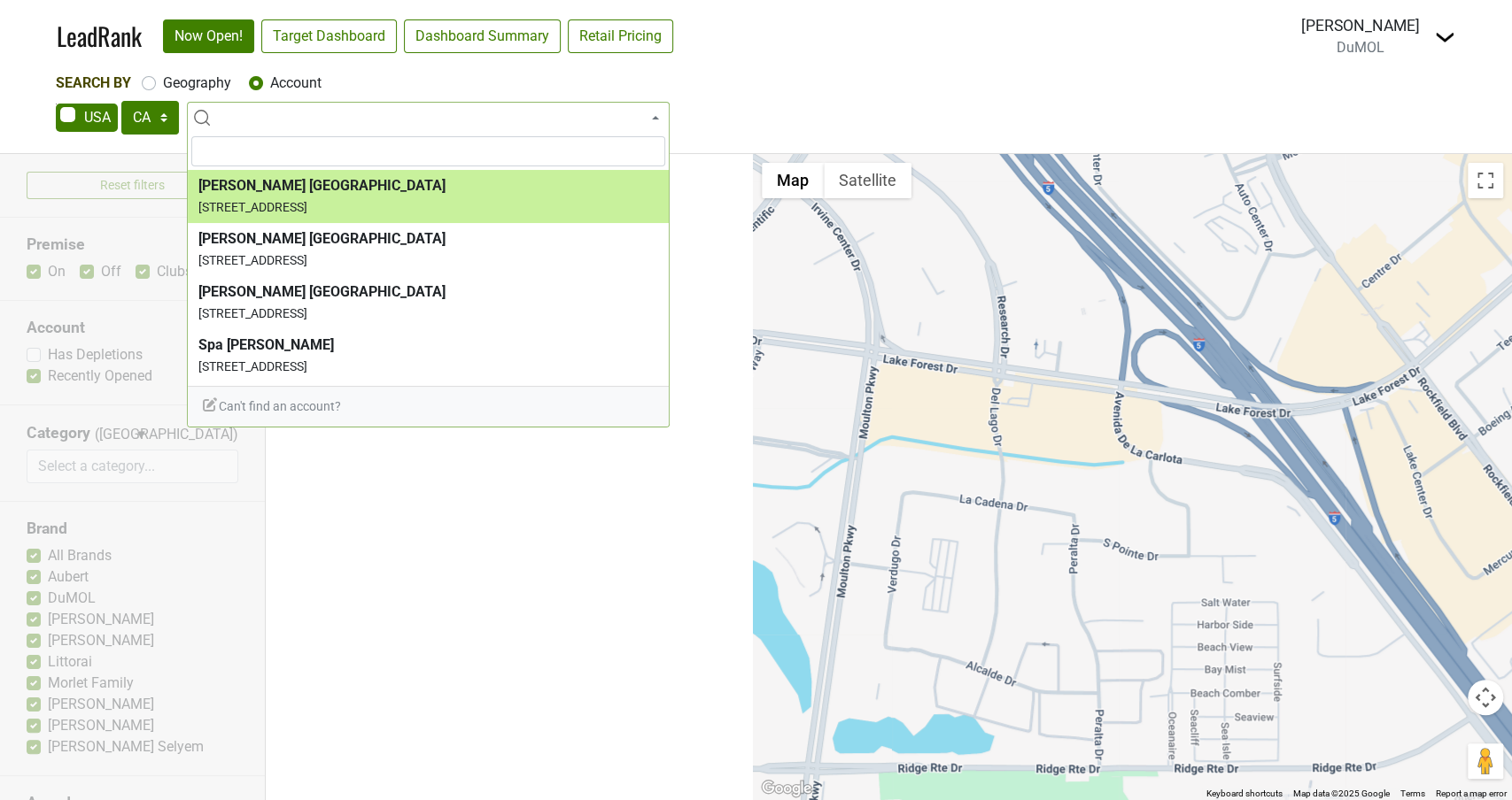
select select "124449924"
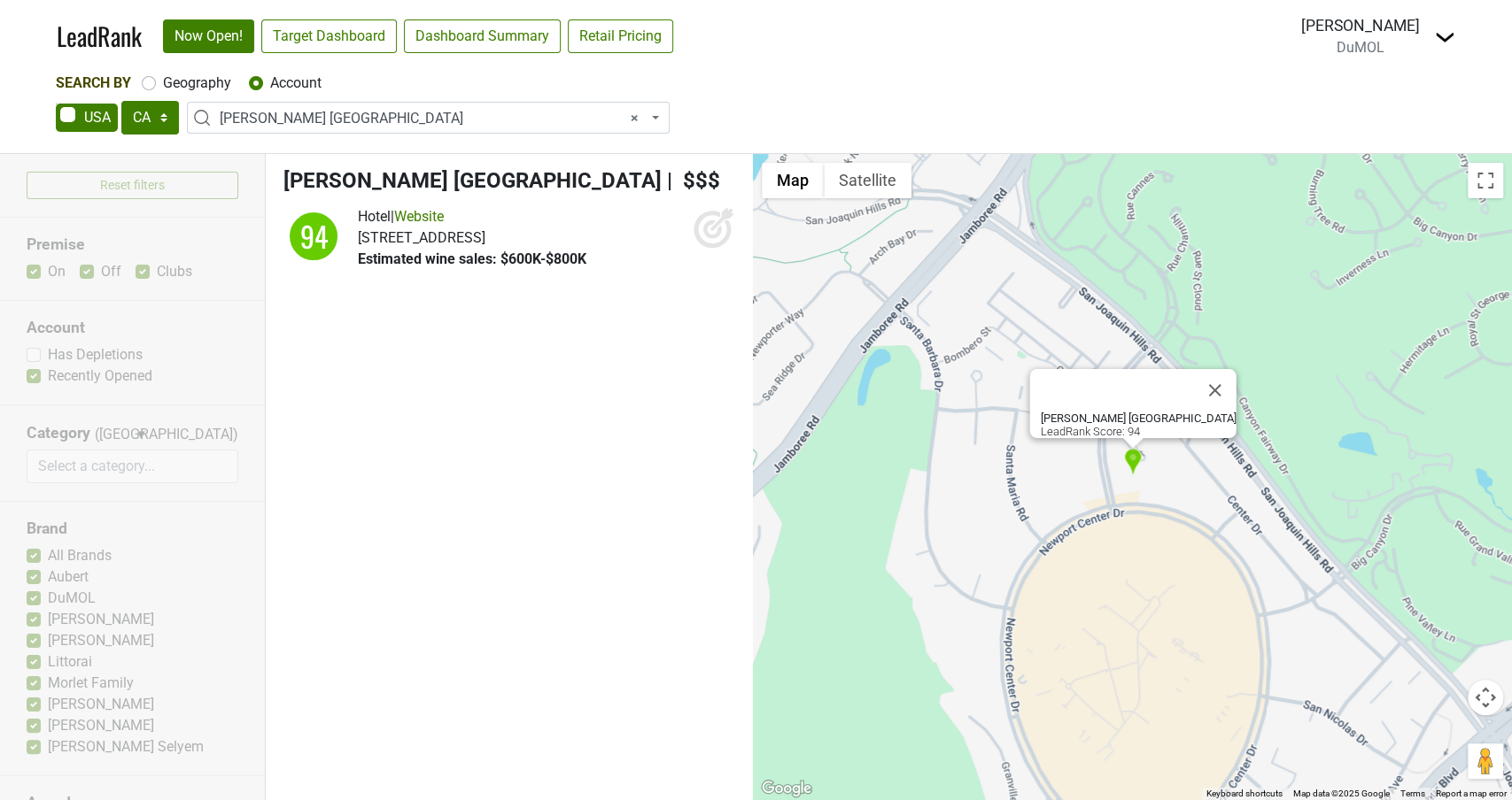
click at [715, 220] on icon at bounding box center [713, 227] width 43 height 43
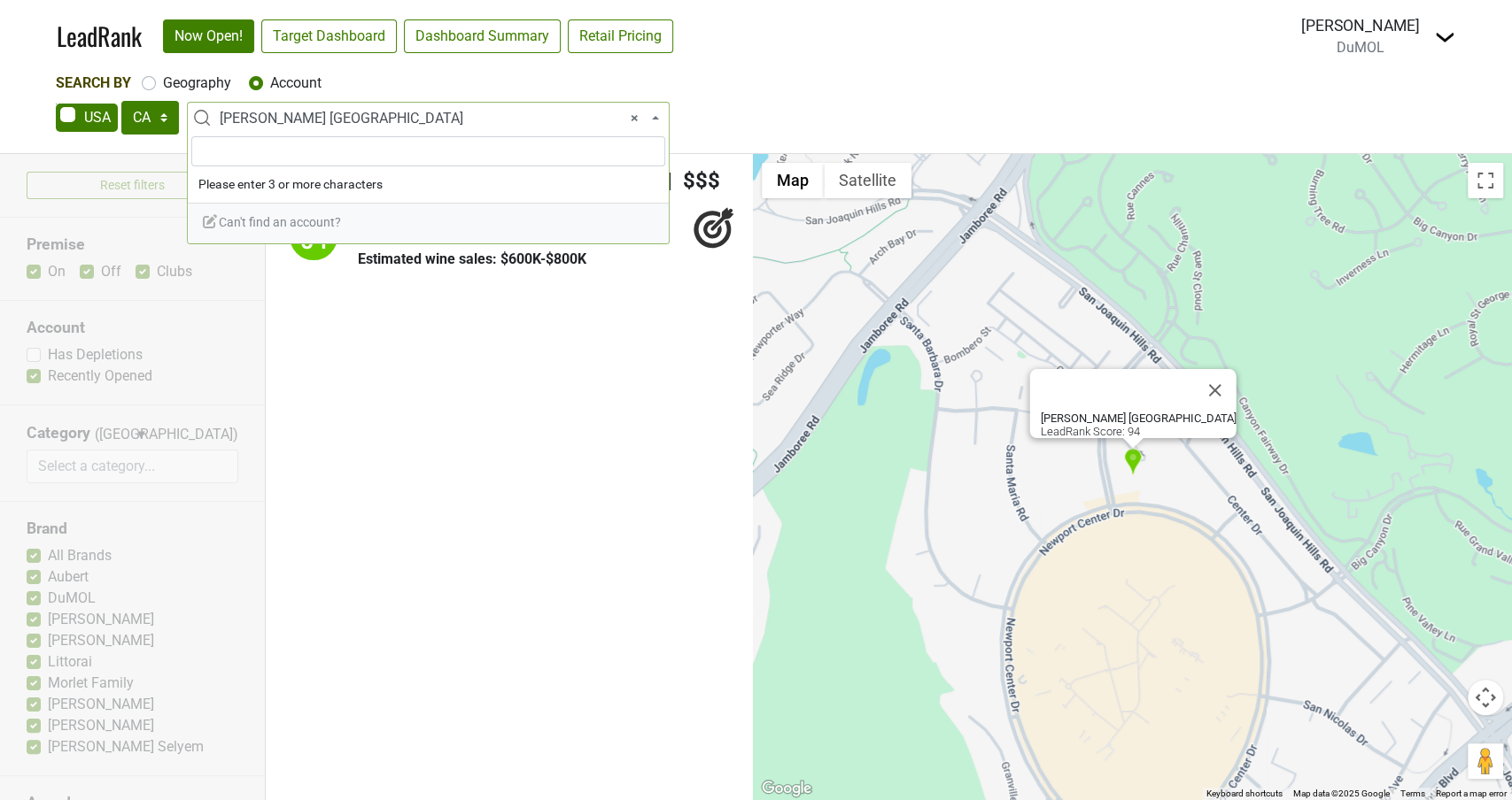
click at [317, 115] on span "× [PERSON_NAME] [GEOGRAPHIC_DATA]" at bounding box center [433, 119] width 428 height 21
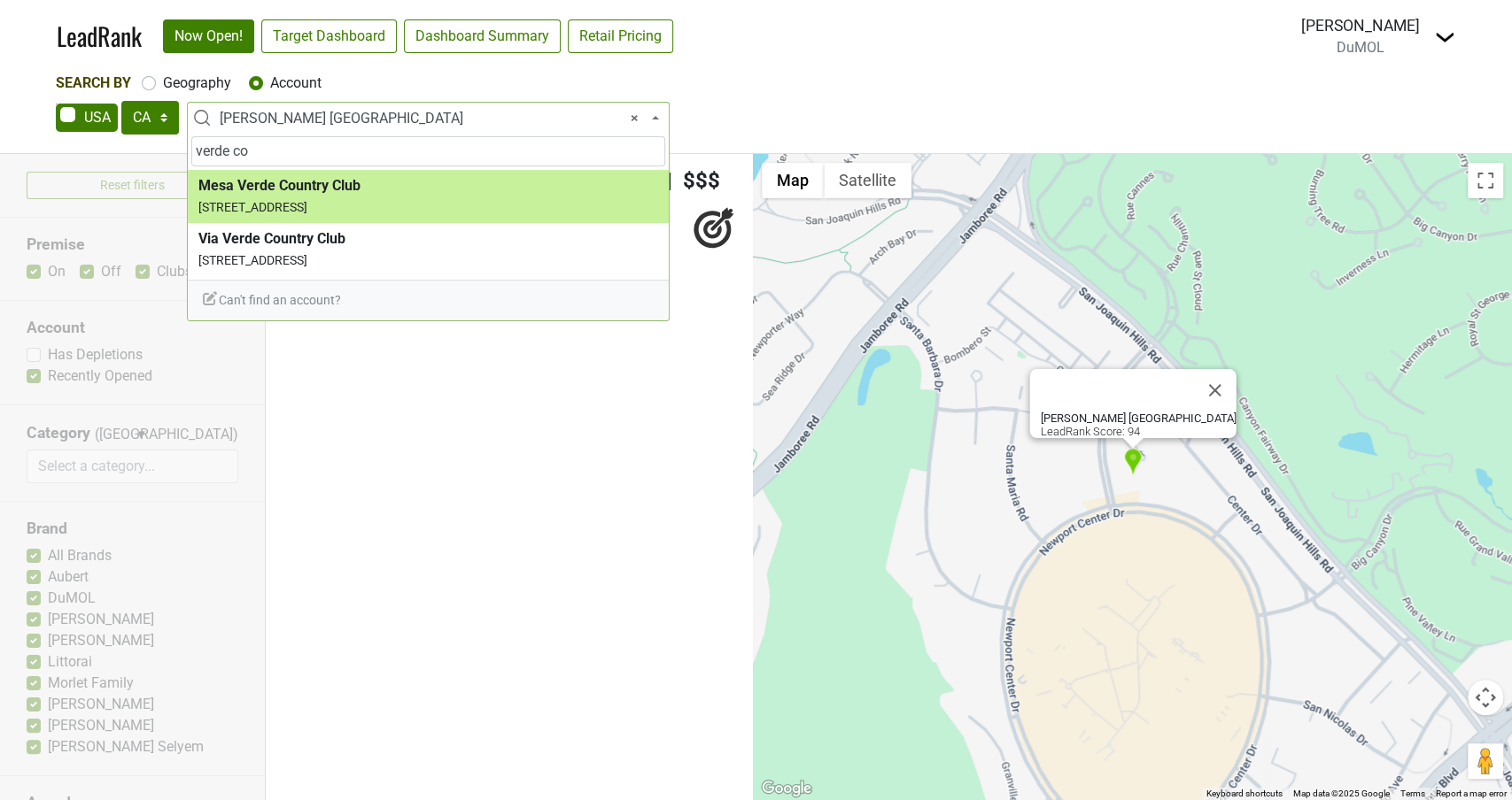
drag, startPoint x: 270, startPoint y: 141, endPoint x: 155, endPoint y: 141, distance: 115.0
click at [155, 141] on body "LeadRank Now Open! Target Dashboard Dashboard Summary Retail Pricing Loading...…" at bounding box center [756, 400] width 1512 height 800
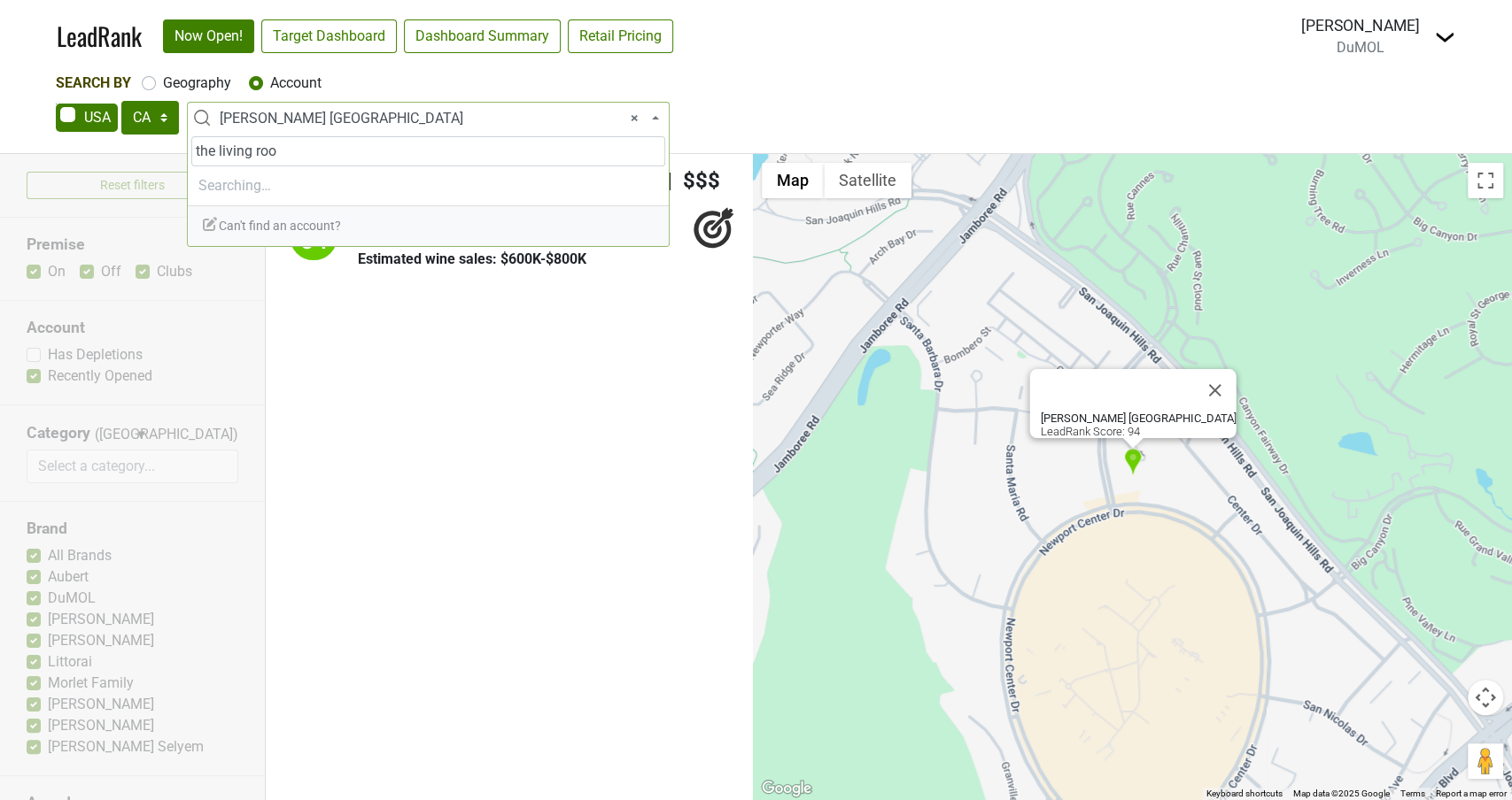
type input "the living room"
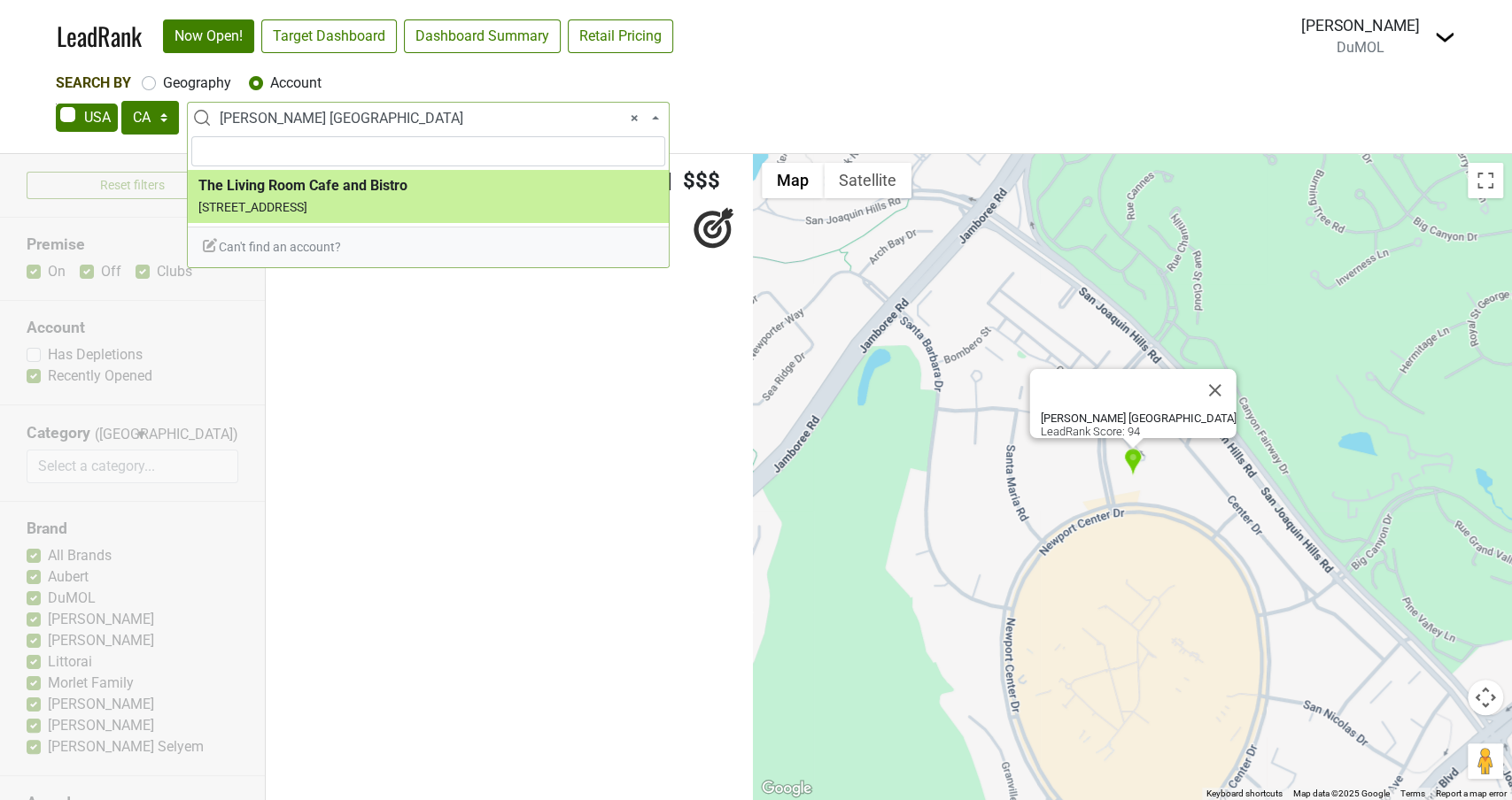
select select "46474"
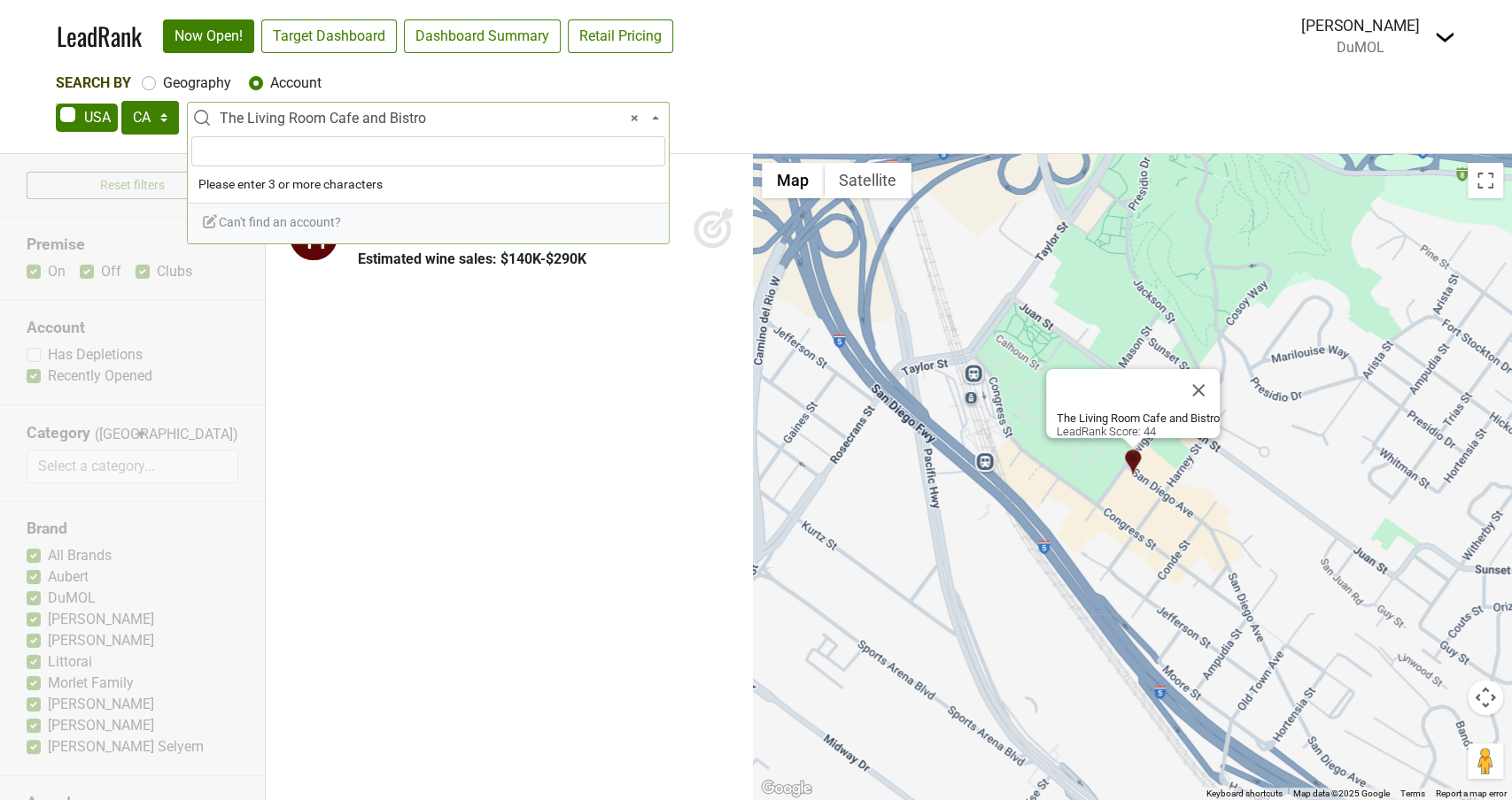
click at [457, 118] on span "× The Living Room Cafe and Bistro" at bounding box center [433, 119] width 428 height 21
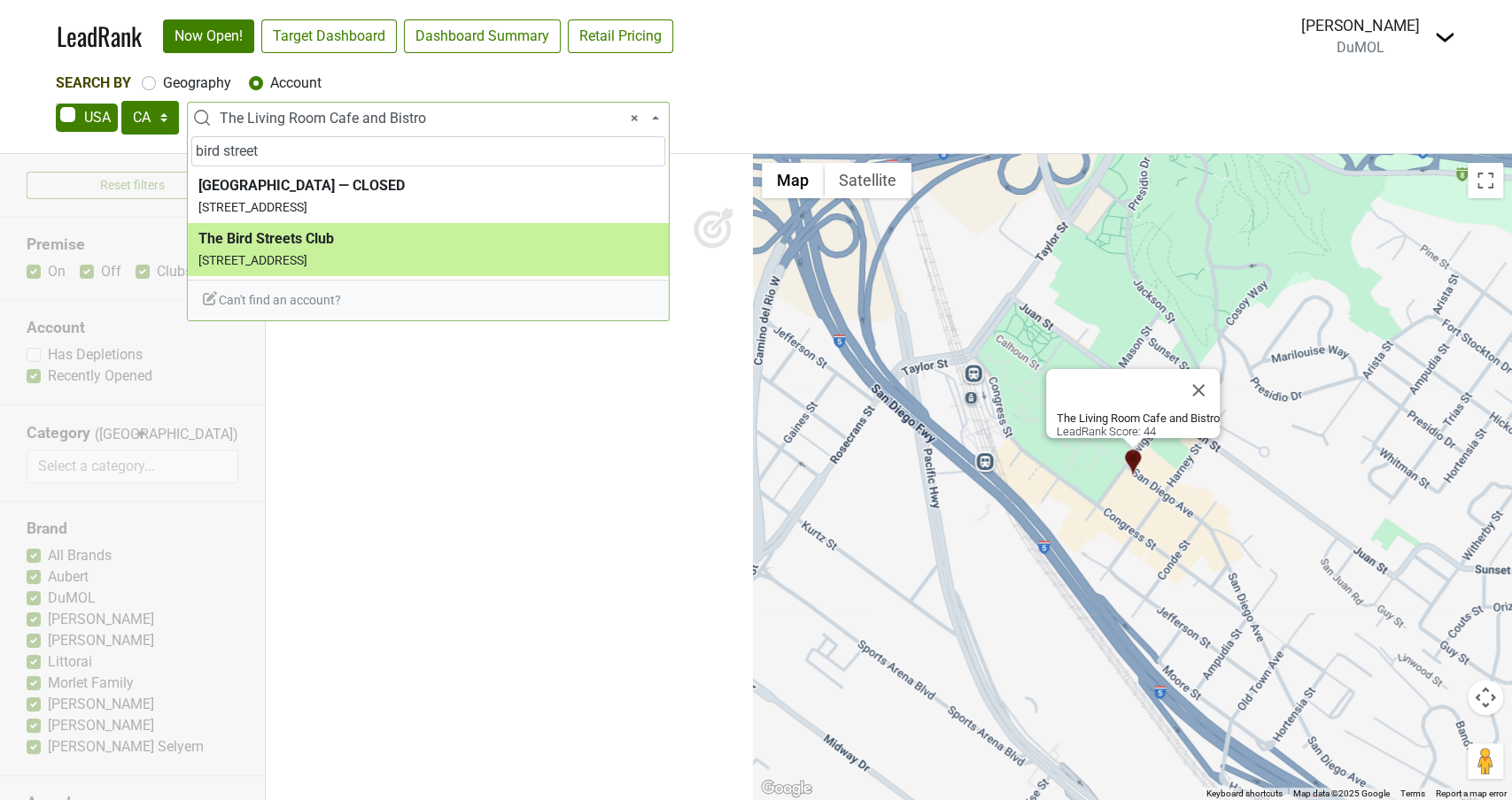
type input "bird street"
select select "124386230"
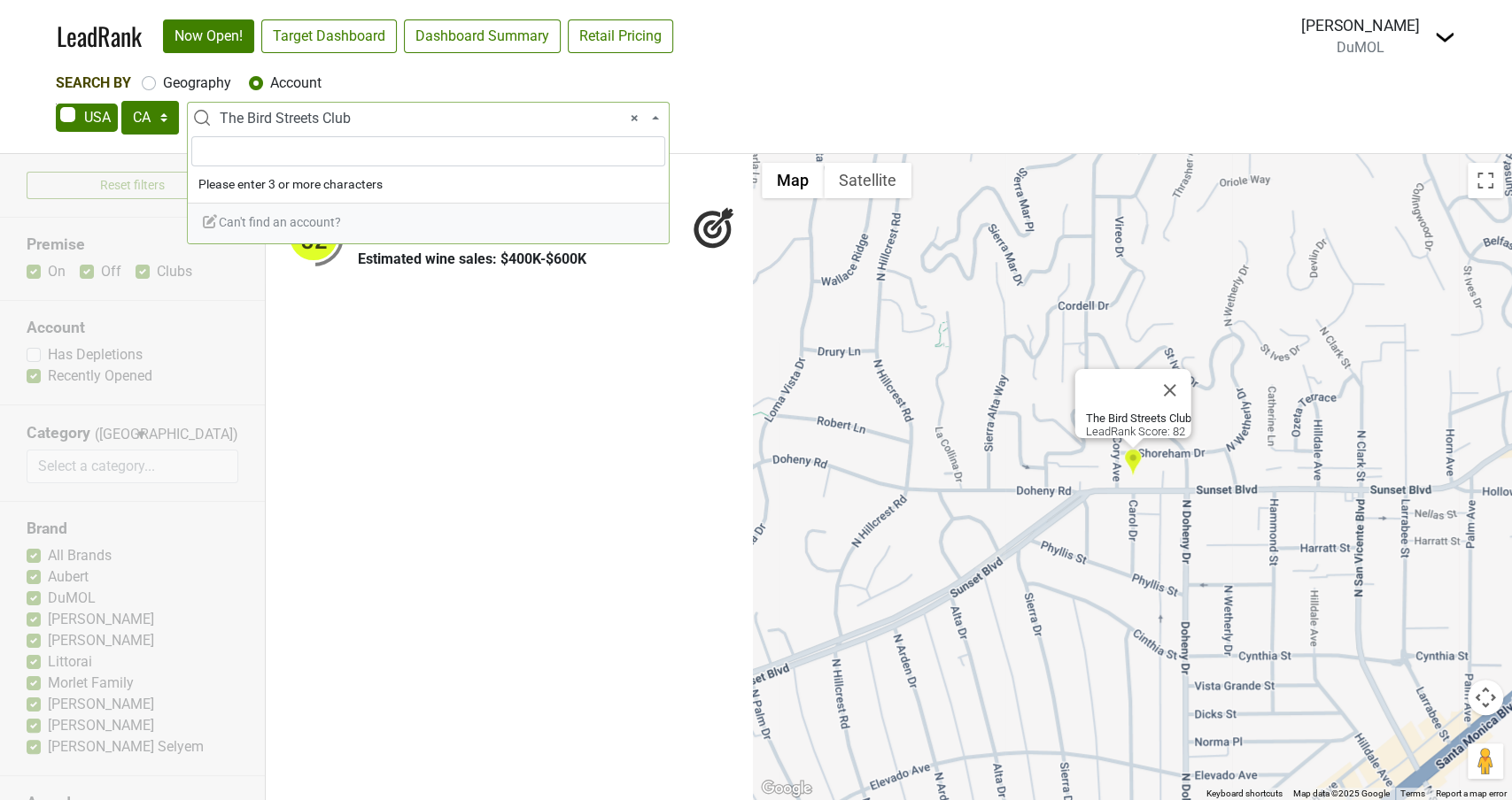
click at [356, 111] on span "× The Bird Streets Club" at bounding box center [433, 119] width 428 height 21
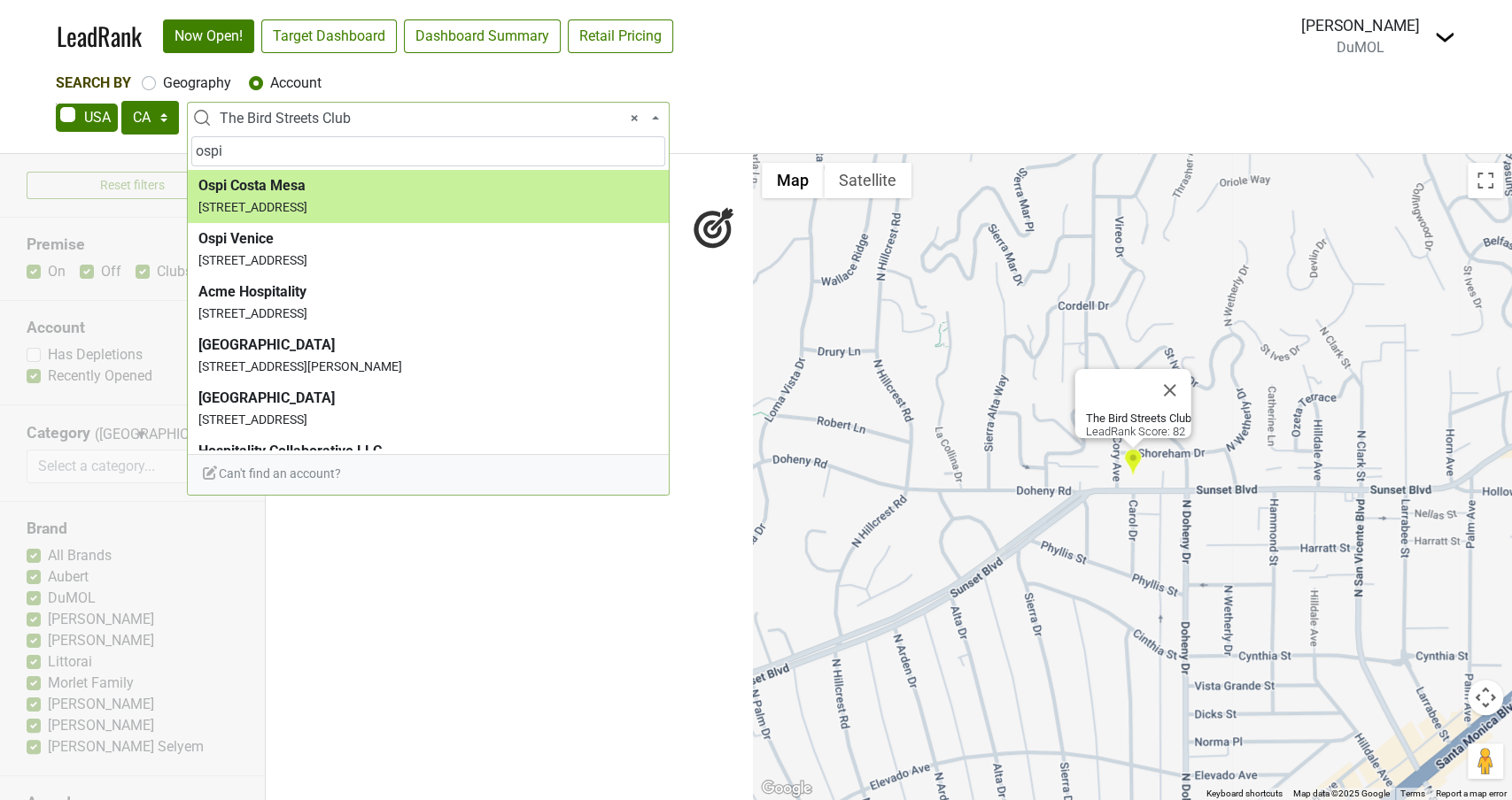
type input "ospi"
select select "124465514"
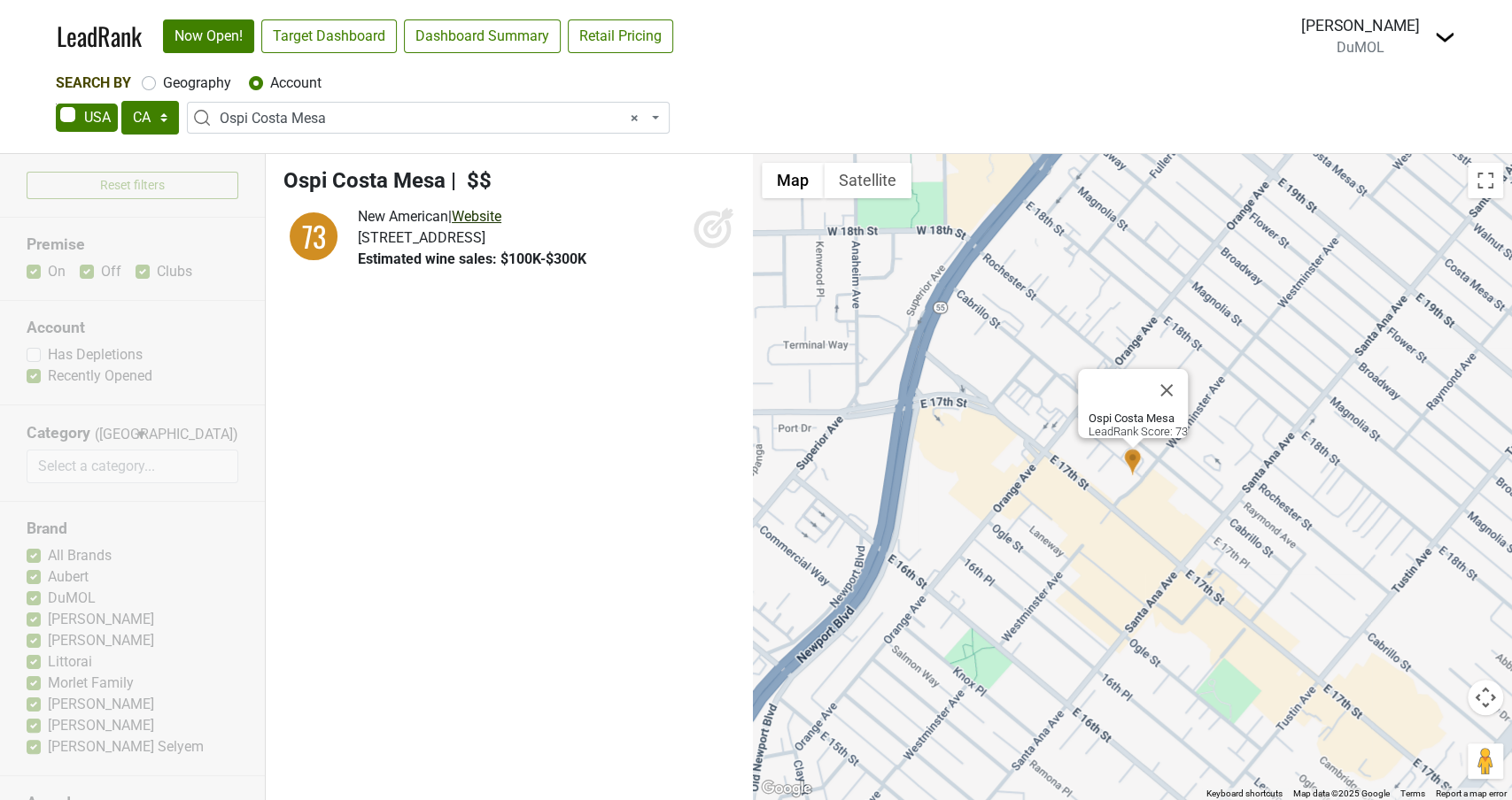
click at [502, 216] on link "Website" at bounding box center [476, 215] width 49 height 16
click at [334, 119] on span "× Ospi Costa Mesa" at bounding box center [433, 119] width 428 height 21
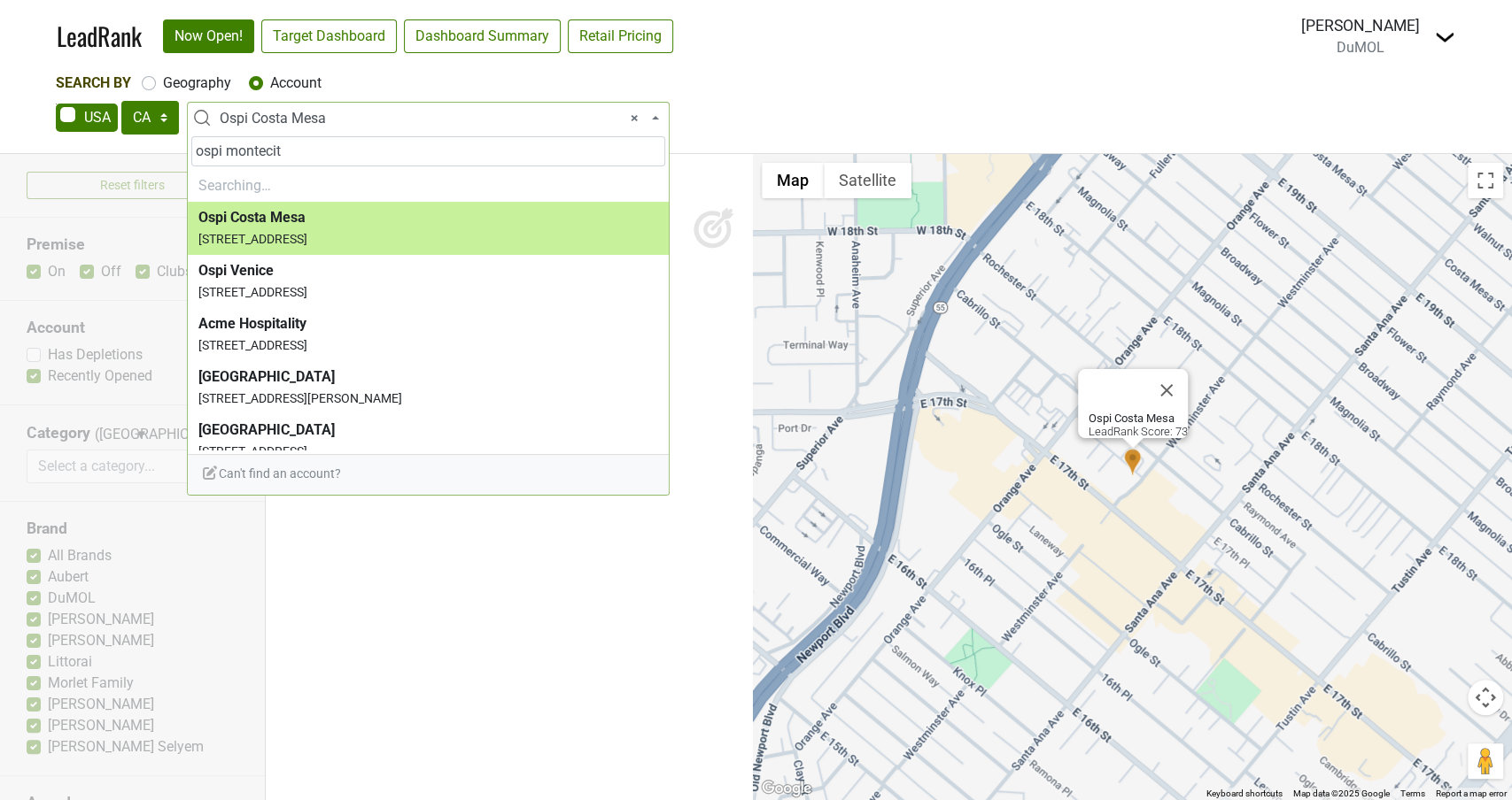
type input "ospi montecito"
